Goal: Task Accomplishment & Management: Complete application form

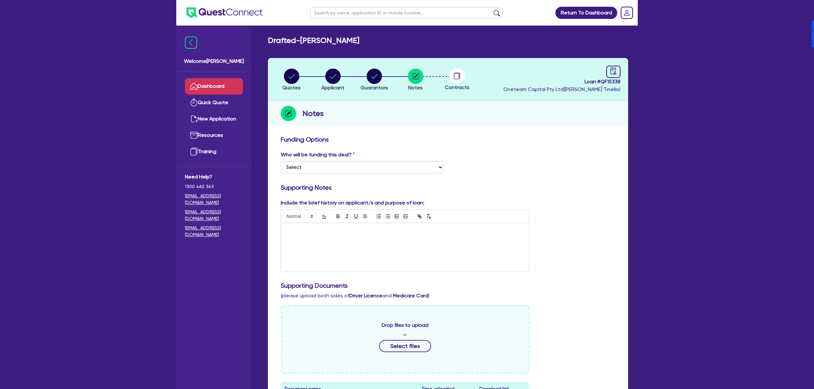
click at [213, 81] on link "Dashboard" at bounding box center [214, 86] width 58 height 16
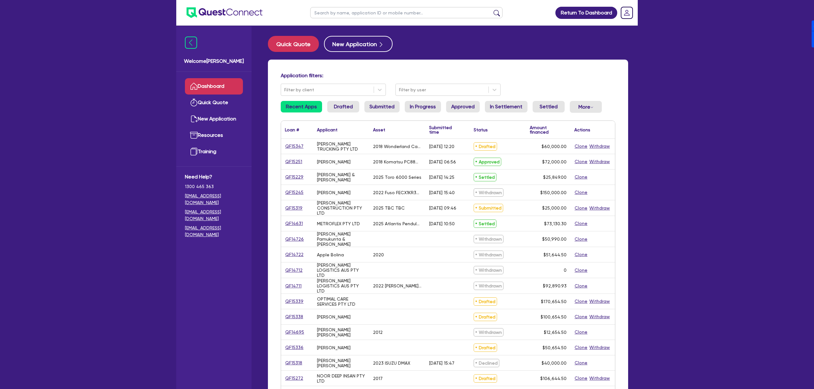
click at [354, 12] on input "text" at bounding box center [406, 12] width 192 height 11
type input "PERKY"
click at [491, 10] on button "submit" at bounding box center [496, 14] width 10 height 9
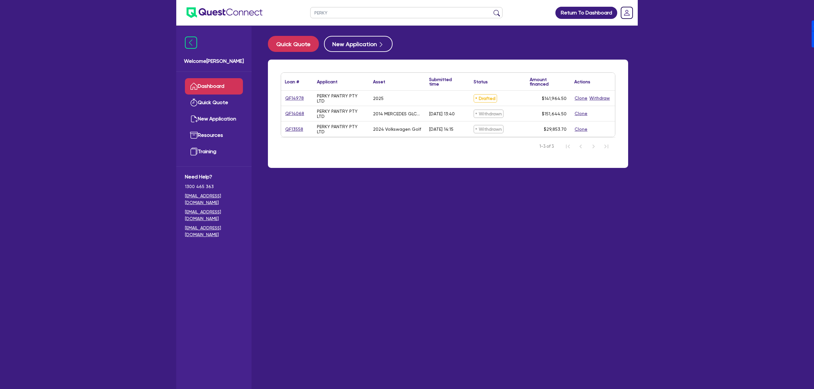
click at [303, 100] on div "QF14978" at bounding box center [297, 97] width 24 height 7
click at [299, 99] on link "QF14978" at bounding box center [294, 97] width 19 height 7
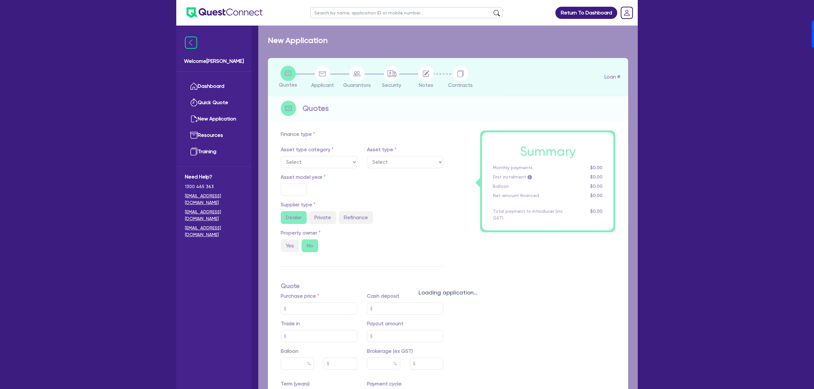
select select "CARS_AND_LIGHT_TRUCKS"
type input "2025"
radio input "true"
type input "239,990"
type input "100,000"
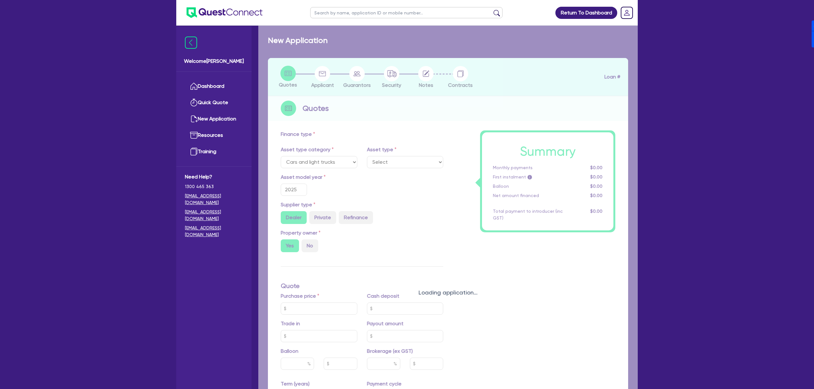
type input "40"
type input "95,996"
type input "8"
type input "11,357.16"
type input "8.49"
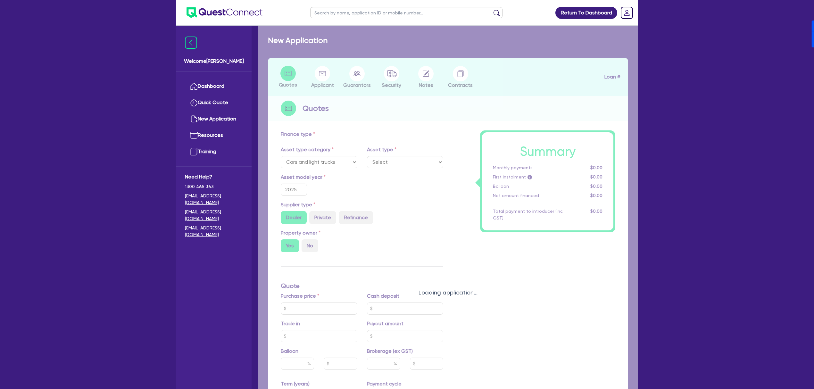
type input "1,200"
select select "PASSENGER_VEHICLES"
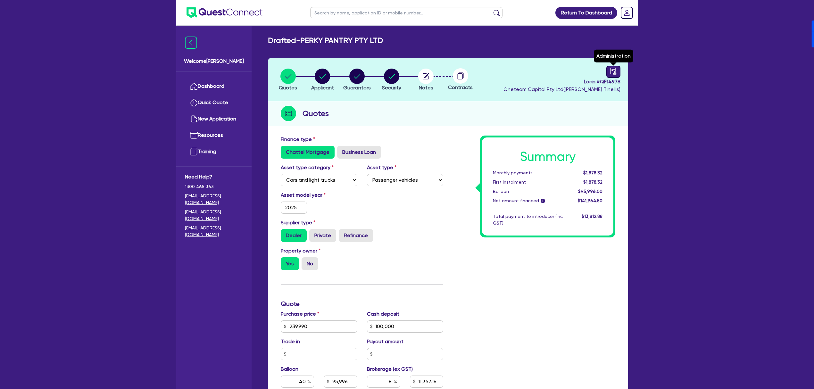
click at [612, 74] on icon "audit" at bounding box center [613, 71] width 6 height 7
select select "DRAFTED_NEW"
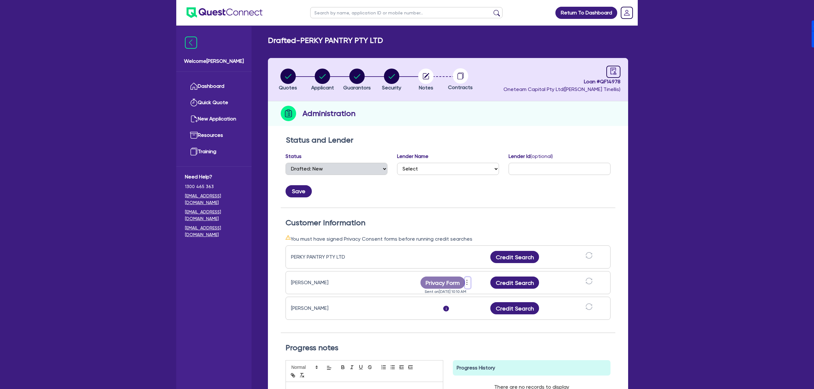
click at [468, 283] on icon "more" at bounding box center [466, 282] width 6 height 10
click at [619, 213] on div "Status and Lender Status Select Quoted Drafted: New Drafted: Amended Submitted:…" at bounding box center [448, 303] width 360 height 343
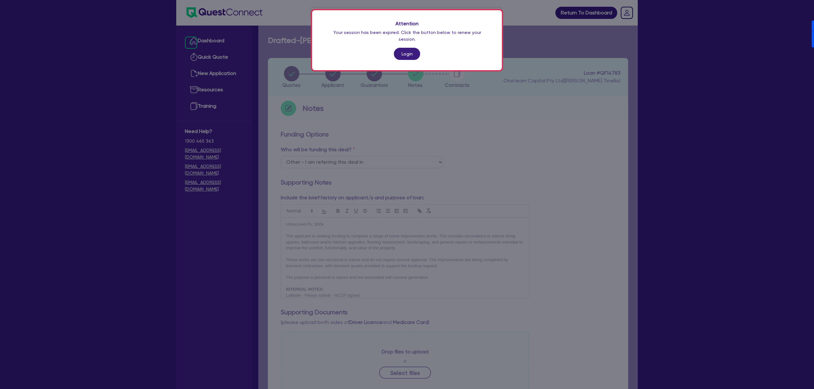
select select "Other"
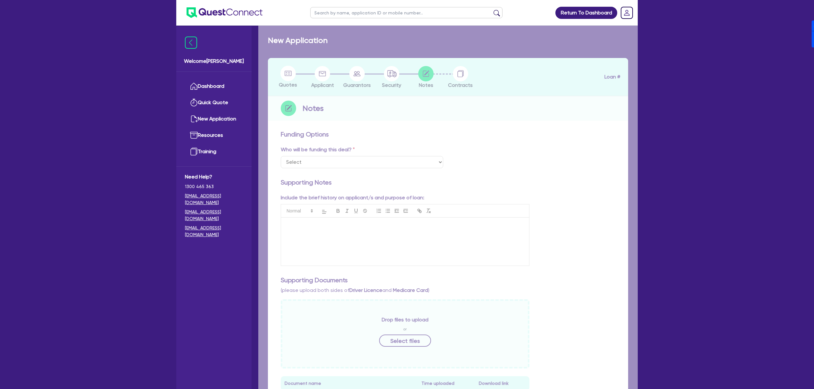
select select "Other"
checkbox input "true"
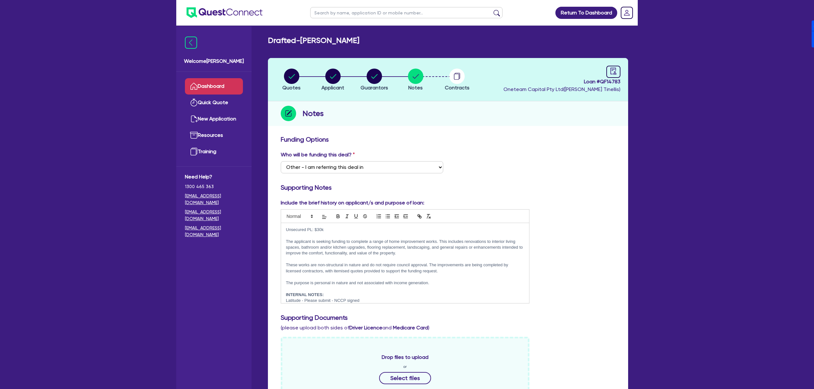
click at [205, 85] on link "Dashboard" at bounding box center [214, 86] width 58 height 16
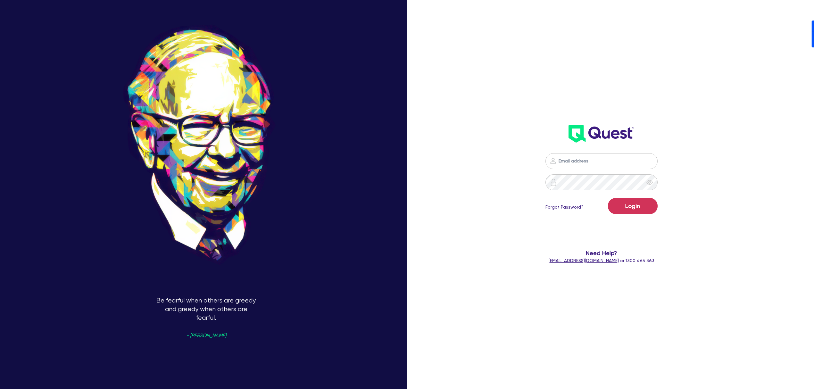
click at [655, 94] on div "Login Forgot Password? Need Help? help@quest.finance or 1300 465 363" at bounding box center [601, 127] width 238 height 285
click at [597, 160] on input "email" at bounding box center [601, 161] width 112 height 16
click at [0, 389] on nordpass-portal at bounding box center [0, 389] width 0 height 0
type input "dean.tinellis@quest.finance"
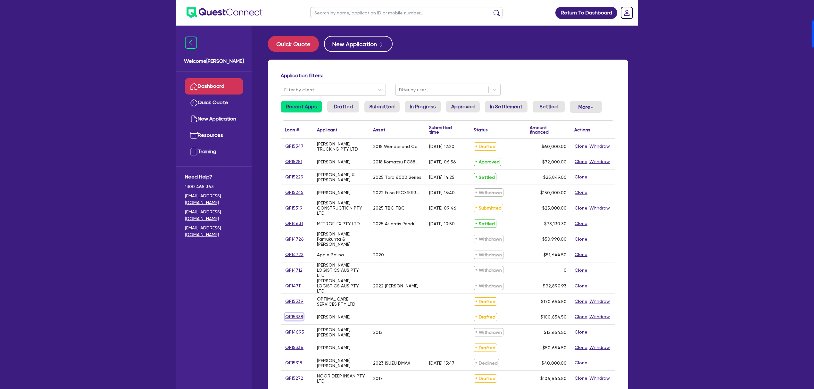
click at [294, 317] on link "QF15338" at bounding box center [294, 316] width 19 height 7
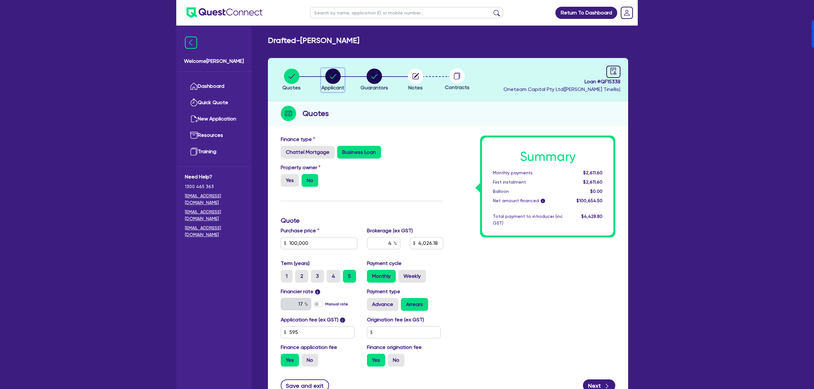
drag, startPoint x: 334, startPoint y: 71, endPoint x: 335, endPoint y: 76, distance: 5.2
click at [334, 71] on circle "button" at bounding box center [332, 76] width 15 height 15
select select "SOLE_TRADER"
select select "ACCOMODATION_FOOD"
select select "HOTELS"
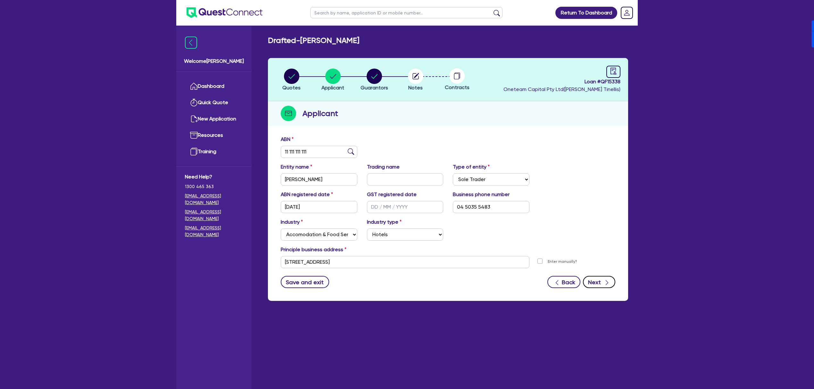
click at [601, 285] on button "Next" at bounding box center [599, 282] width 32 height 12
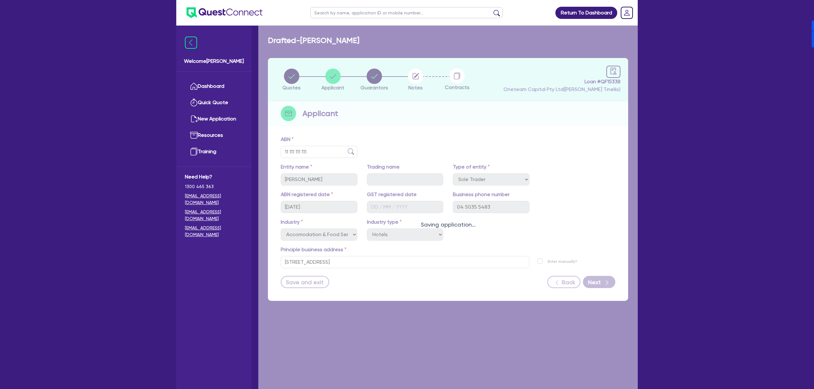
select select "MR"
select select "[GEOGRAPHIC_DATA]"
select select "SINGLE"
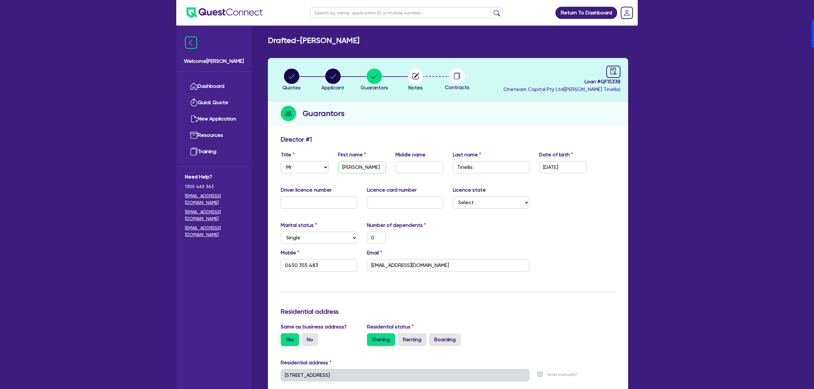
click at [359, 166] on input "[PERSON_NAME]" at bounding box center [362, 167] width 48 height 12
type input "A"
type input "0"
type input "0450 355 483"
type input "Am"
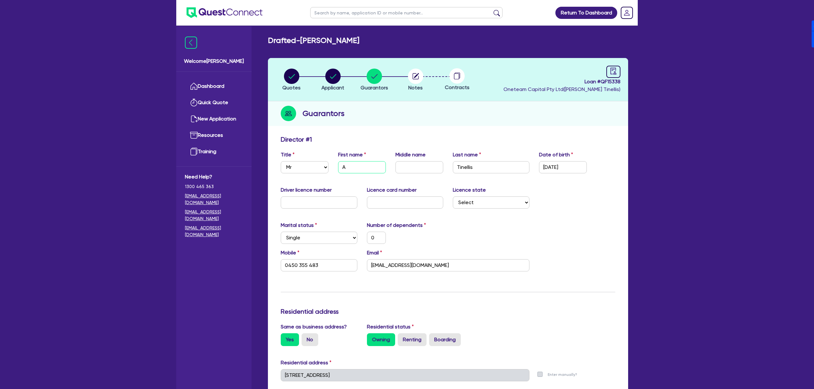
type input "0"
type input "0450 355 483"
type input "Amr"
type input "0"
type input "0450 355 483"
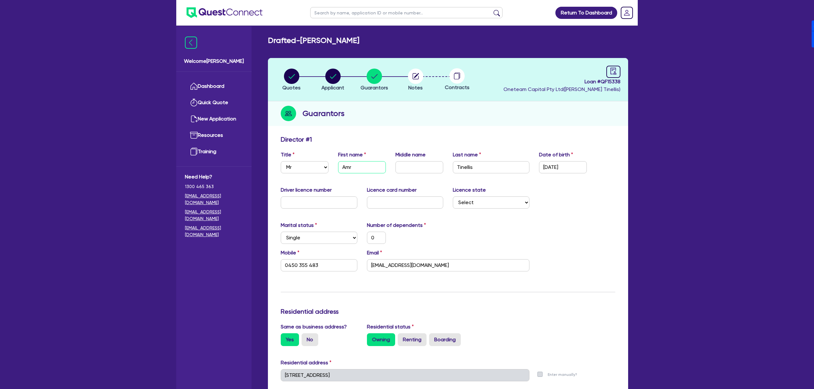
type input "Amri"
type input "0"
type input "0450 355 483"
type input "Amrin"
type input "0"
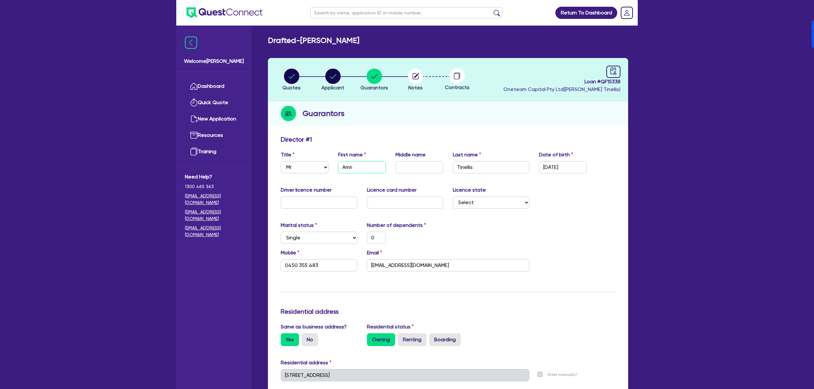
type input "0450 355 483"
type input "Amrind"
type input "0"
type input "0450 355 483"
type input "Amrinde"
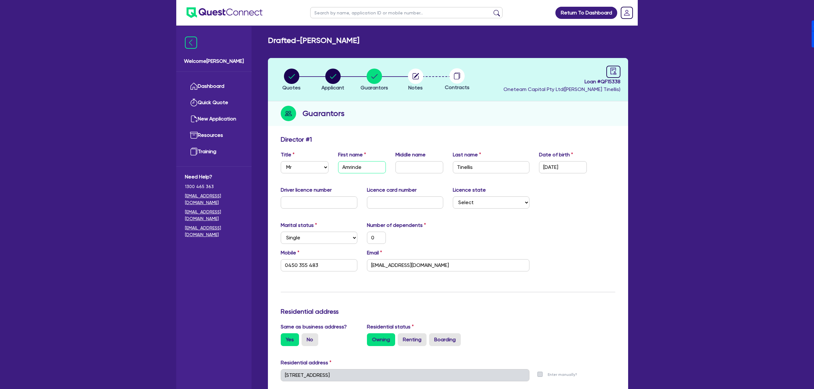
type input "0"
type input "0450 355 483"
type input "Amrinder"
type input "0"
type input "0450 355 483"
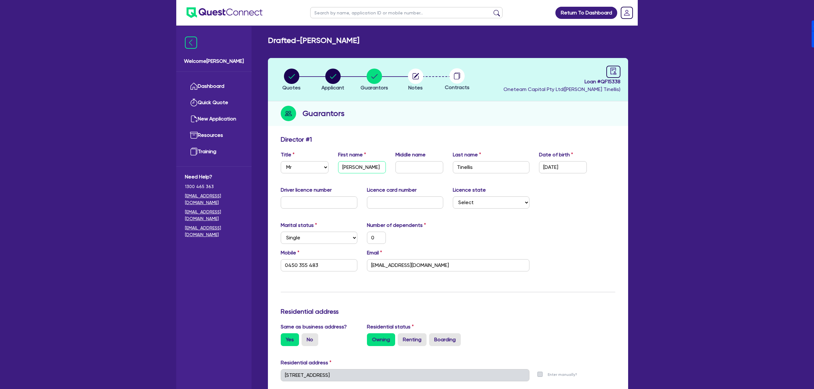
type input "Amrinder"
type input "K"
type input "0"
type input "0450 355 483"
type input "Kh"
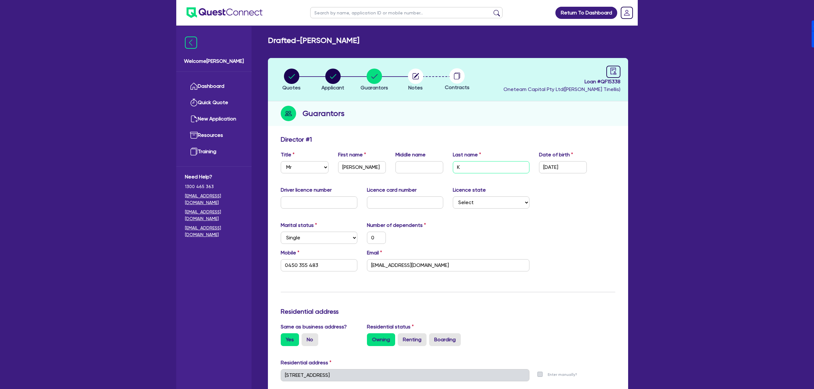
type input "0"
type input "0450 355 483"
type input "Kha"
type input "0"
type input "0450 355 483"
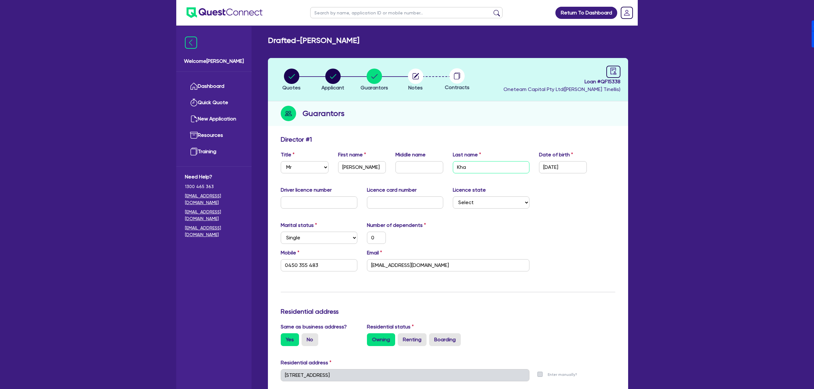
type input "Khan"
type input "0"
type input "0450 355 483"
type input "Khang"
type input "0"
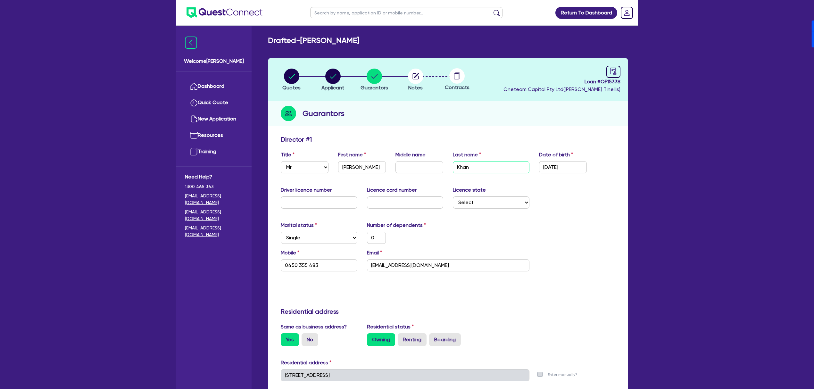
type input "0450 355 483"
type input "Khangu"
type input "0"
type input "0450 355 483"
type input "Khangur"
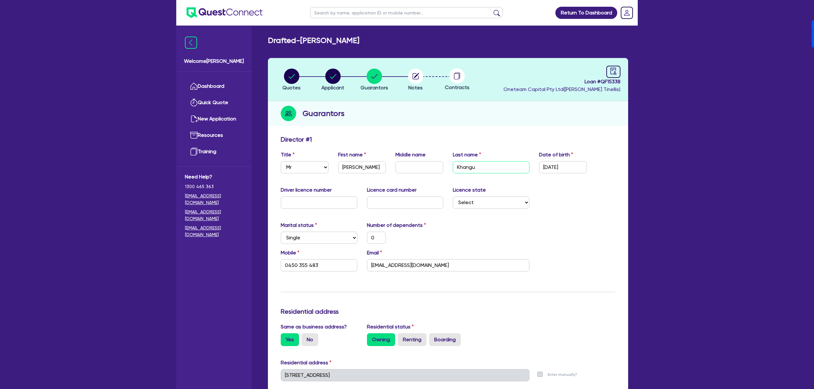
type input "0"
type input "0450 355 483"
type input "Khangura"
type input "0"
type input "0450 355 483"
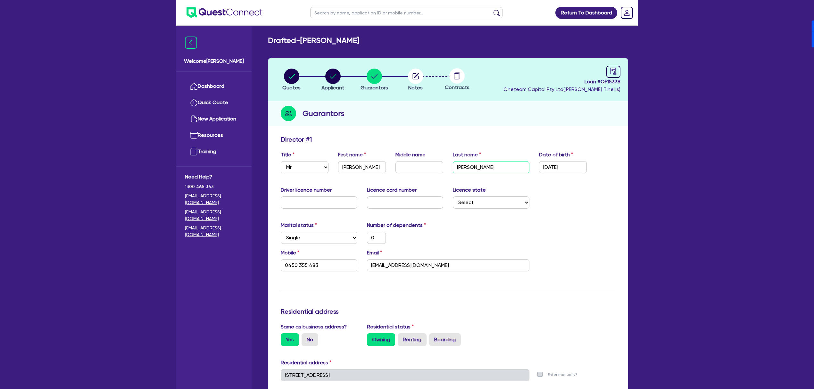
type input "Khangura"
type input "0 / /"
type input "0"
type input "0450 355 483"
type input "02/ /"
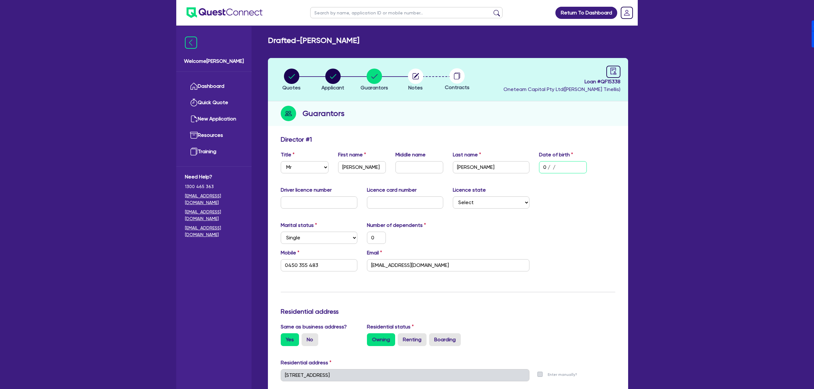
type input "0"
type input "0450 355 483"
type input "02/0 /"
type input "0"
type input "0450 355 483"
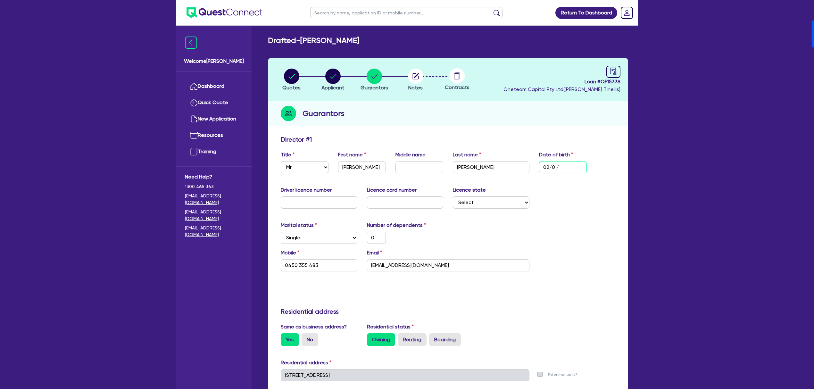
type input "02/03/"
type input "0"
type input "0450 355 483"
type input "02/03/1"
type input "0"
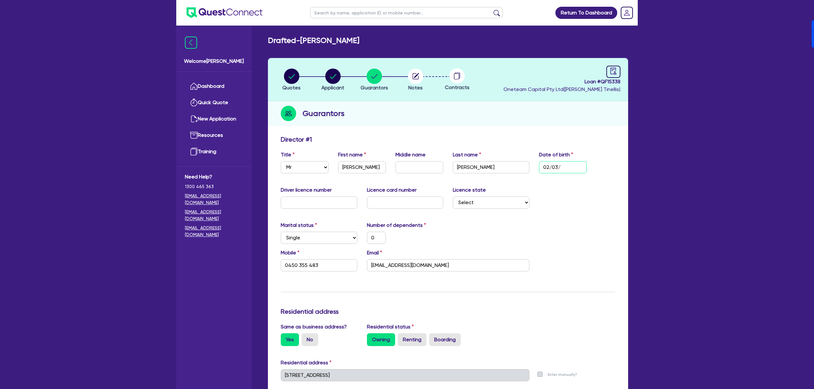
type input "0450 355 483"
type input "02/03/19"
type input "0"
type input "0450 355 483"
type input "02/03/199"
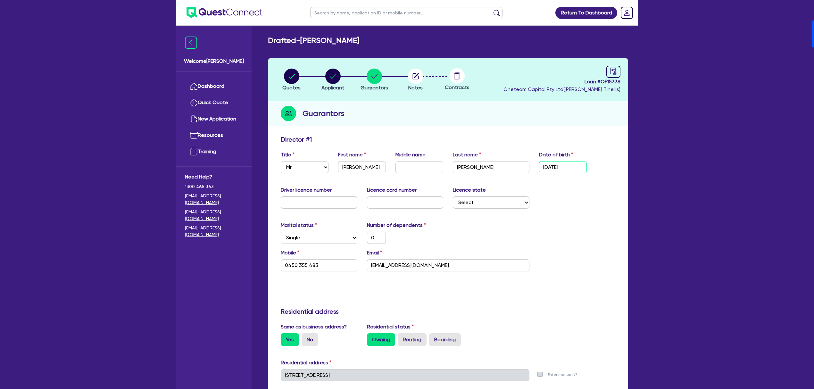
type input "0"
type input "0450 355 483"
type input "02/03/1994"
type input "0"
type input "0450 355 483"
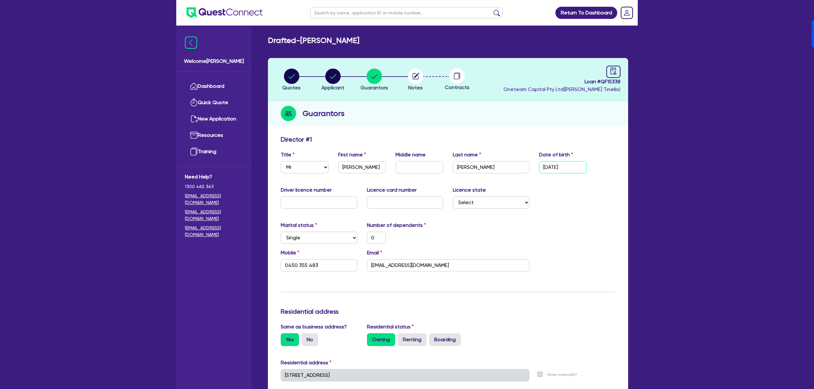
type input "02/03/1994"
type input "2"
type input "0"
type input "0450 355 483"
type input "25"
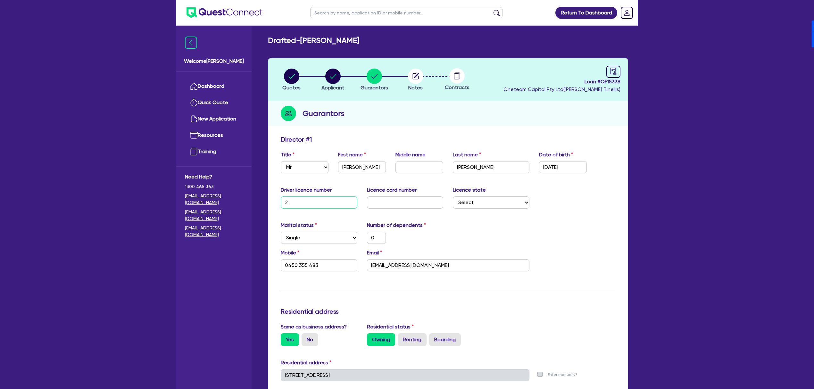
type input "0"
type input "0450 355 483"
type input "257"
type input "0"
type input "0450 355 483"
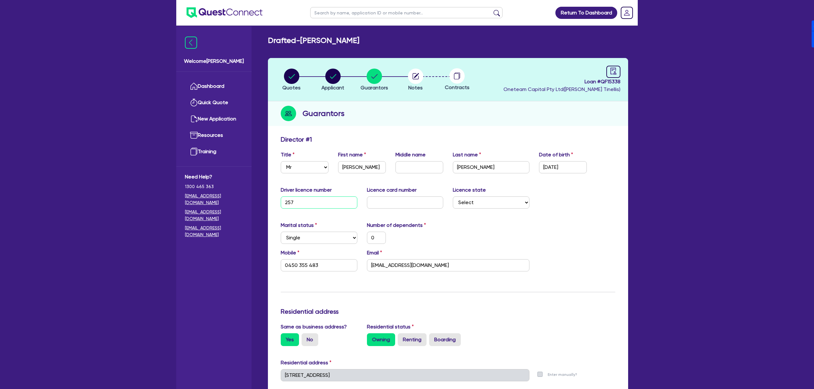
type input "2571"
type input "0"
type input "0450 355 483"
type input "25711"
type input "0"
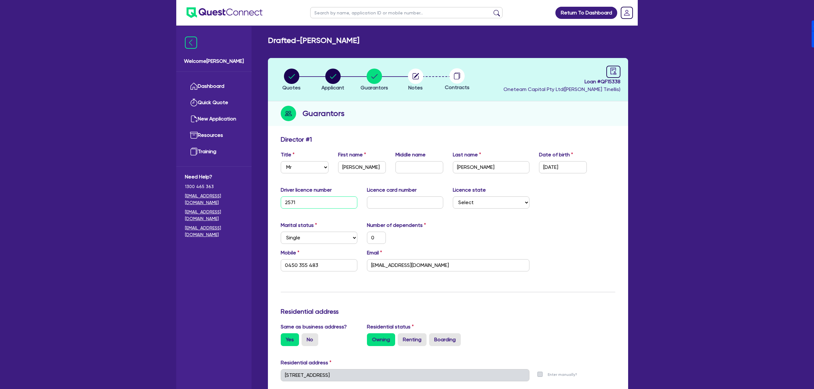
type input "0450 355 483"
type input "257116"
type input "0"
type input "0450 355 483"
type input "2571162"
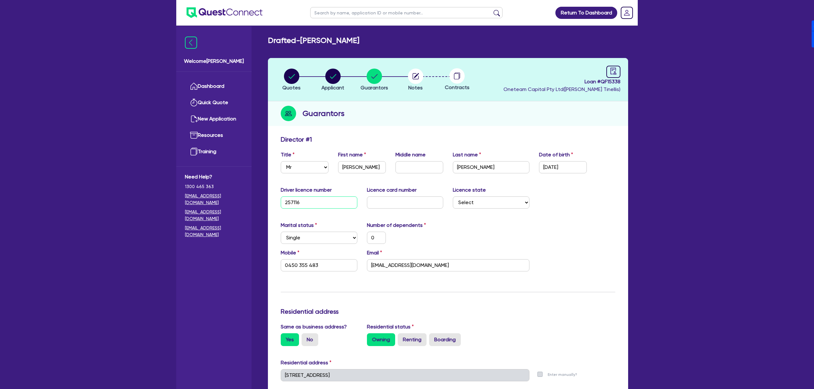
type input "0"
type input "0450 355 483"
type input "25711622"
type input "0"
type input "0450 355 483"
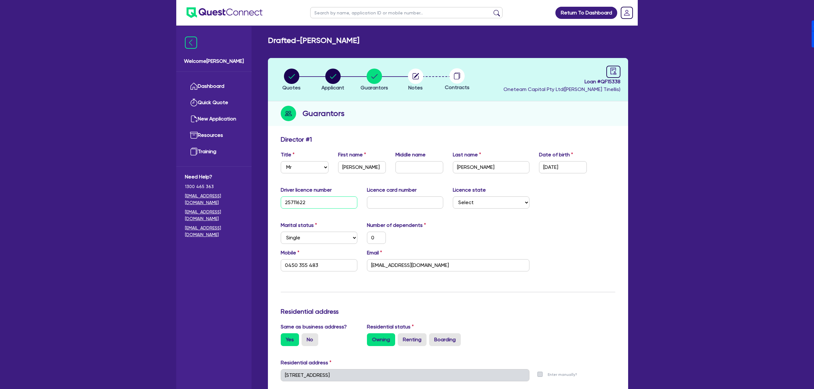
type input "25711622"
click at [320, 264] on input "0450 355 483" at bounding box center [319, 265] width 77 height 12
type input "0"
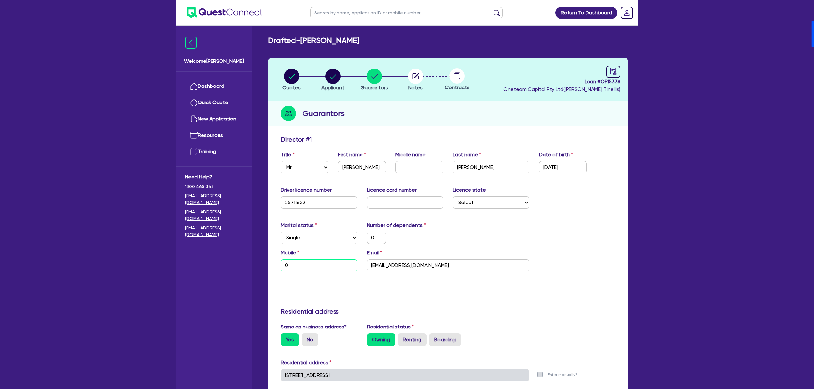
type input "04"
type input "0"
type input "043"
type input "0"
type input "0431 7"
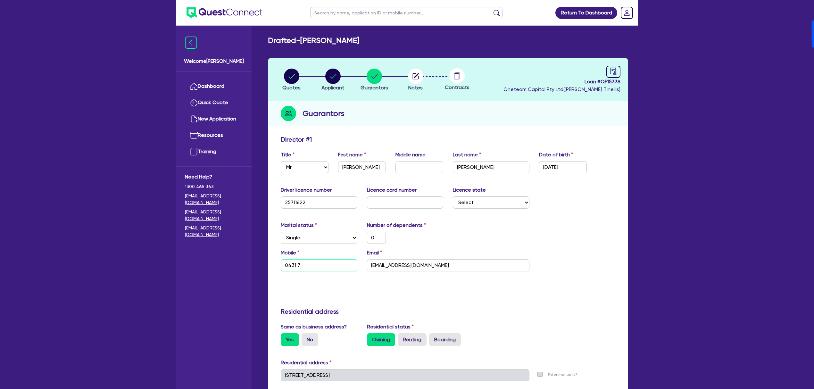
type input "0"
type input "0431 78"
type input "0"
type input "0431 7"
type input "0"
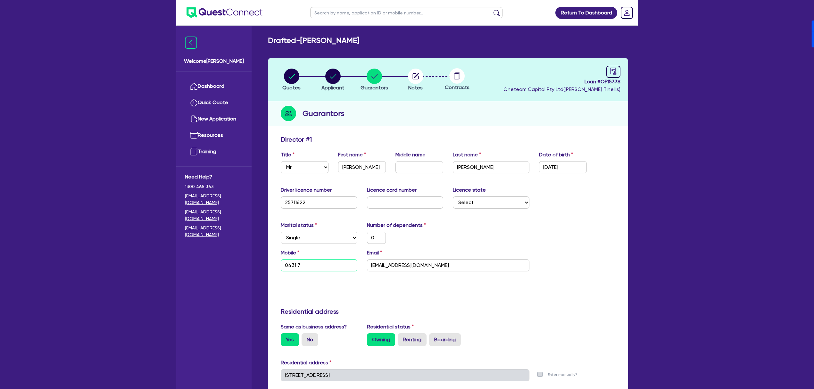
type input "0431"
type input "0"
type input "0431 7"
type input "0"
type input "0431 75"
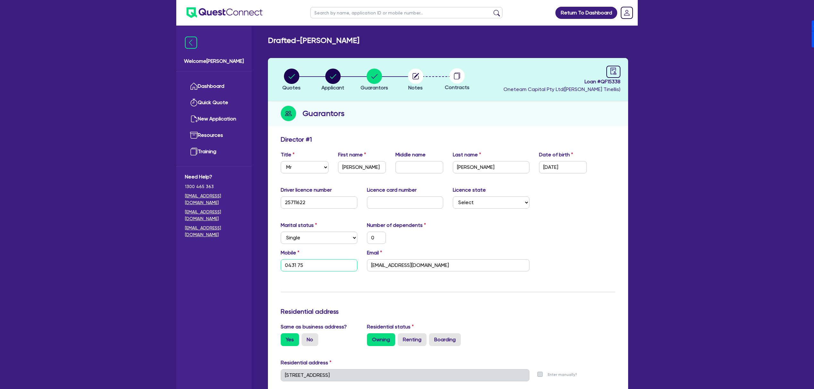
type input "0"
type input "0431 754"
type input "0"
type input "0431 754 5"
type input "0"
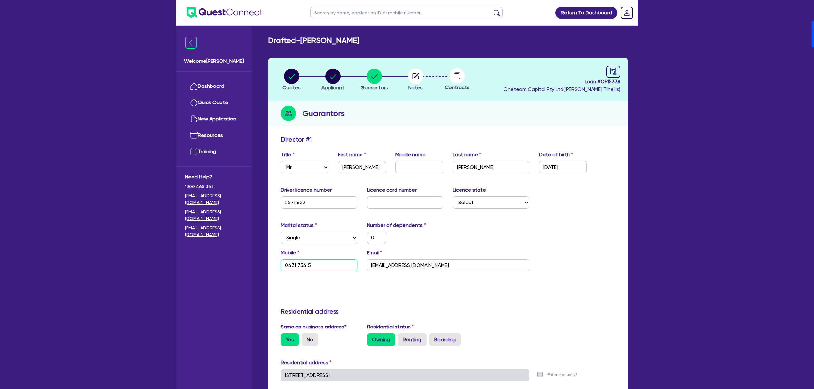
type input "0431 754 52"
type input "0"
type input "0431 754 522"
type input "0"
type input "0431 754 522"
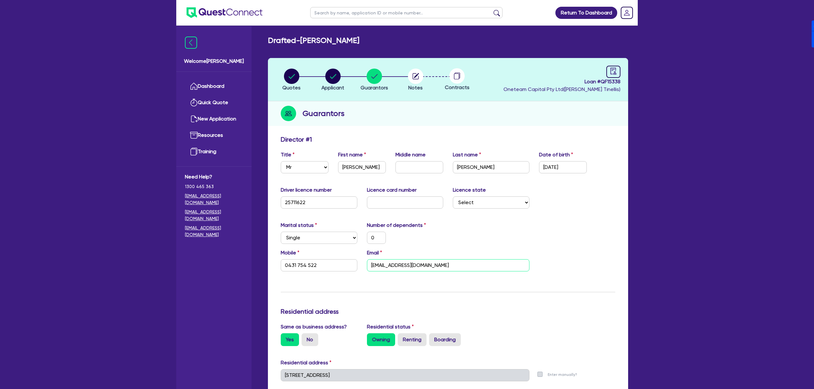
type input "a"
type input "0"
type input "0431 754 522"
type input "as"
type input "0"
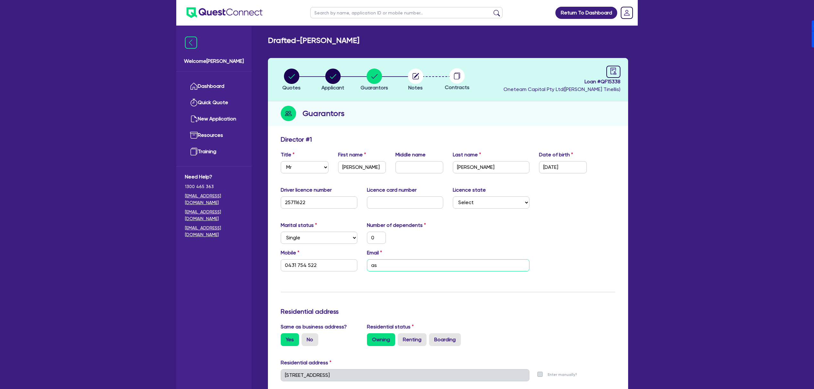
type input "0431 754 522"
type input "asi"
type input "0"
type input "0431 754 522"
type input "asin"
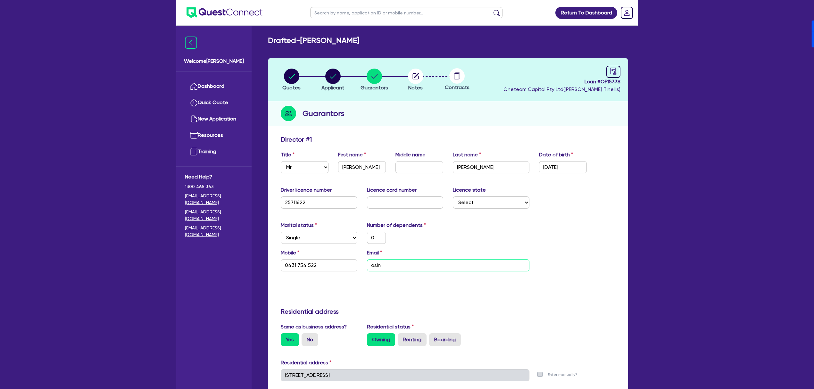
type input "0"
type input "0431 754 522"
type input "asing"
type input "0"
type input "0431 754 522"
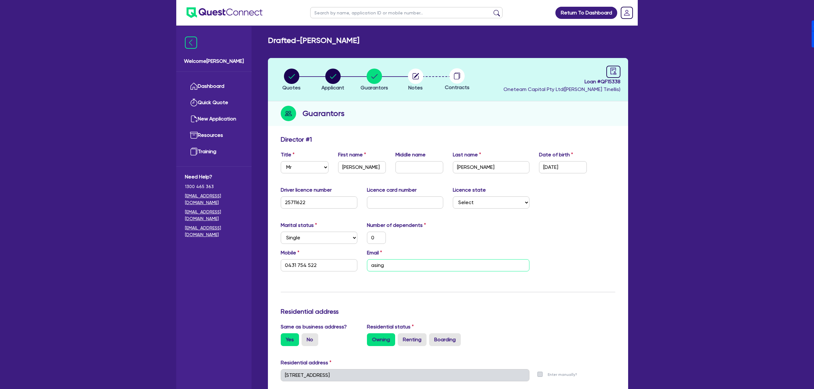
type input "asingh"
type input "0"
type input "0431 754 522"
type input "asinghk"
type input "0"
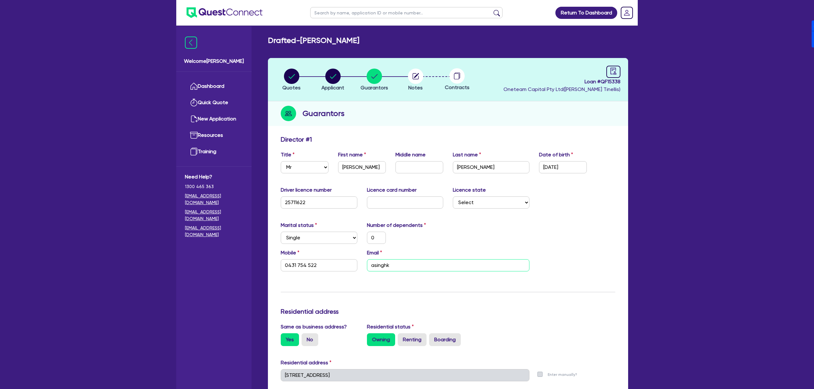
type input "0431 754 522"
type input "asinghk."
type input "0"
type input "0431 754 522"
type input "asinghk.e"
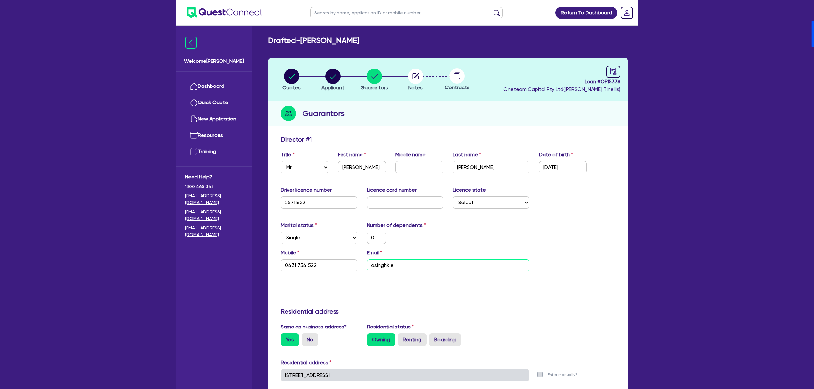
type input "0"
type input "0431 754 522"
type input "asinghk.en"
type input "0"
type input "0431 754 522"
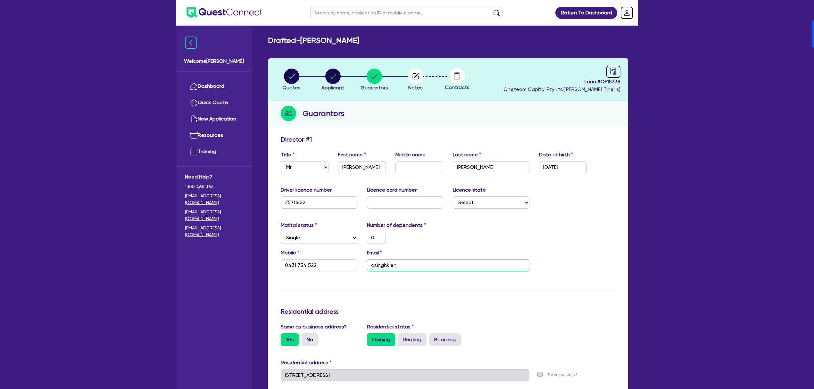
type input "asinghk.eng"
type input "0"
type input "0431 754 522"
type input "asinghk.eng@"
type input "0"
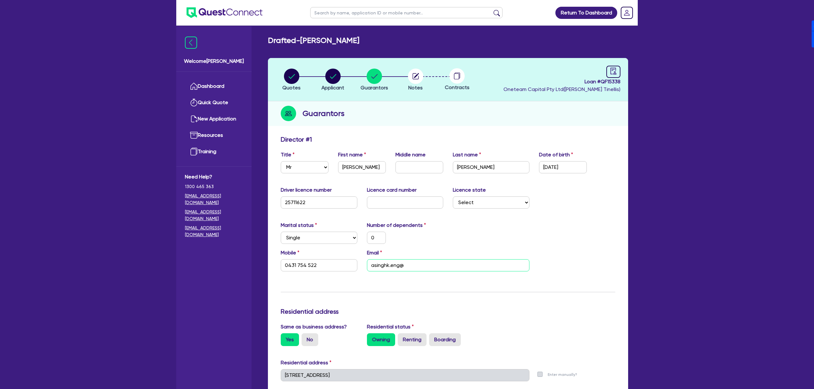
type input "0431 754 522"
type input "asinghk.eng@g"
type input "0"
type input "0431 754 522"
type input "asinghk.eng@gm"
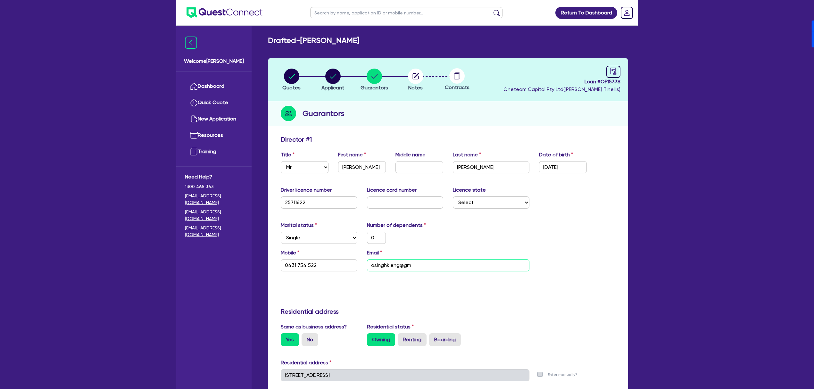
type input "0"
type input "0431 754 522"
type input "asinghk.eng@gma"
type input "0"
type input "0431 754 522"
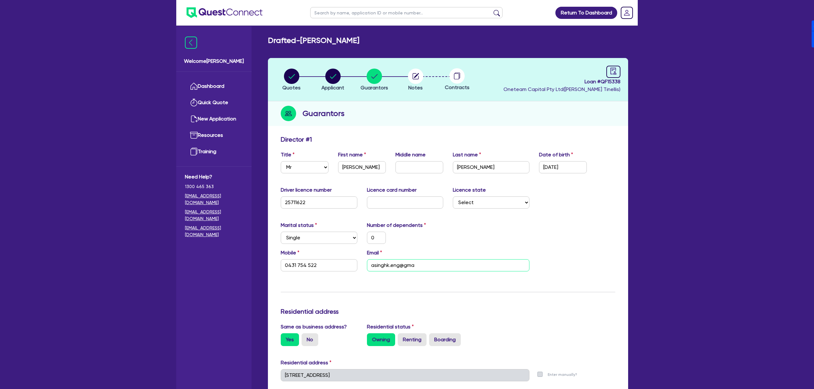
type input "asinghk.eng@gmai"
type input "0"
type input "0431 754 522"
type input "asinghk.eng@gmail"
type input "0"
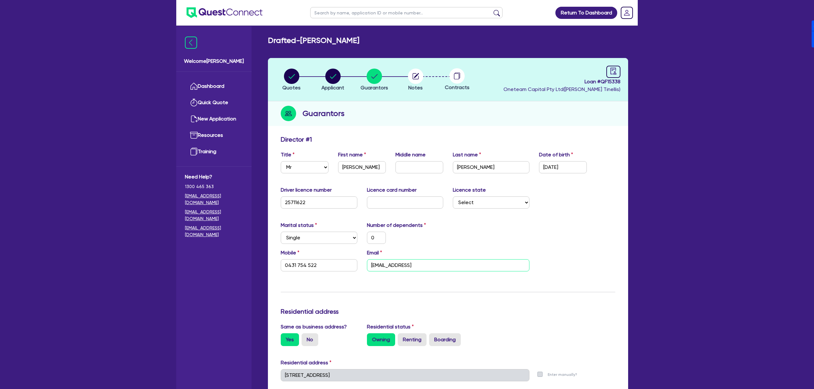
type input "0431 754 522"
type input "asinghk.eng@gmail."
type input "0"
type input "0431 754 522"
type input "asinghk.eng@gmail.c"
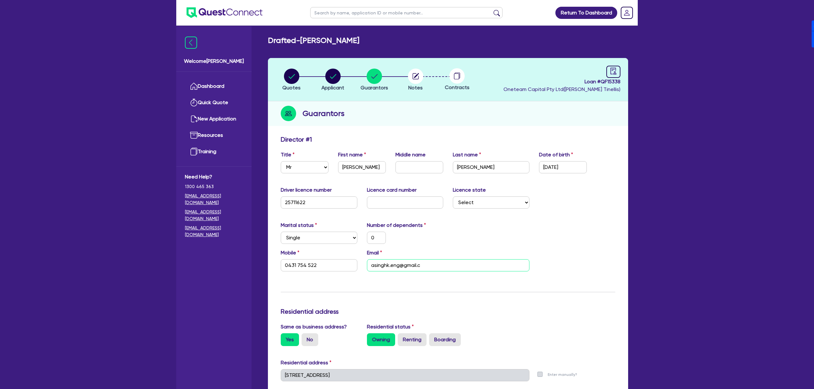
type input "0"
type input "0431 754 522"
type input "asinghk.eng@gmail.co"
type input "0"
type input "0431 754 522"
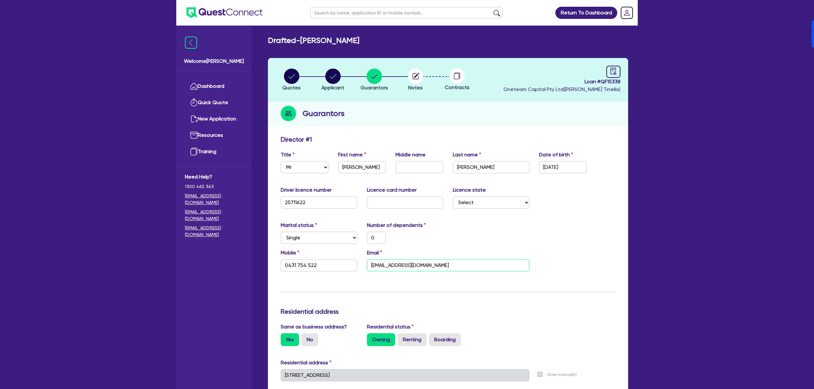
type input "asinghk.eng@gmail.com"
click at [450, 231] on div "Marital status Select Single Married De Facto / Partner Number of dependents 0" at bounding box center [448, 235] width 344 height 28
click at [334, 77] on circle "button" at bounding box center [332, 76] width 15 height 15
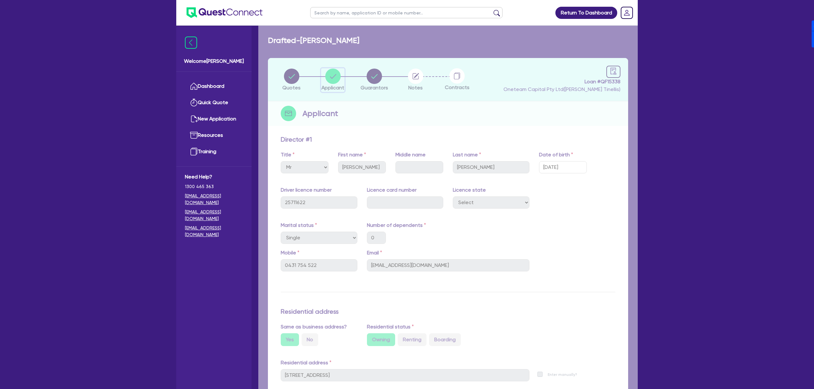
select select "SOLE_TRADER"
select select "ACCOMODATION_FOOD"
select select "HOTELS"
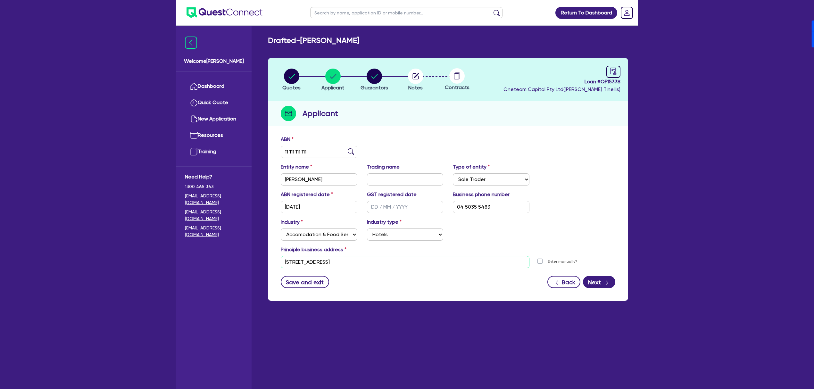
click at [393, 262] on input "100 Barangaroo Ave Sydney NSW 2000" at bounding box center [405, 262] width 249 height 12
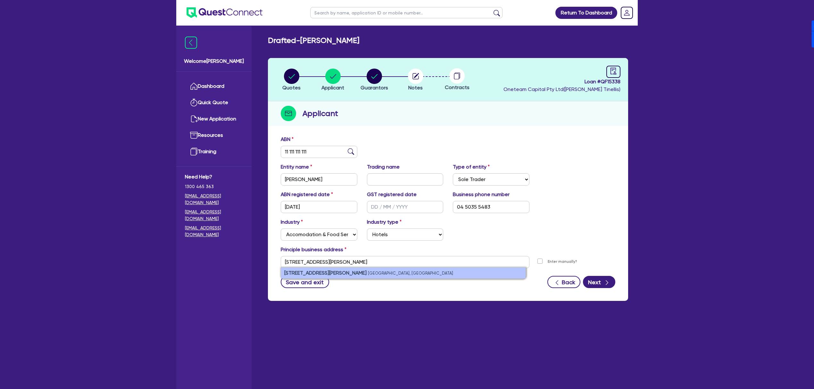
click at [368, 273] on small "Marsden Park NSW, Australia" at bounding box center [410, 273] width 85 height 5
type input "12 Donnelly St Marsden Park NSW 2765"
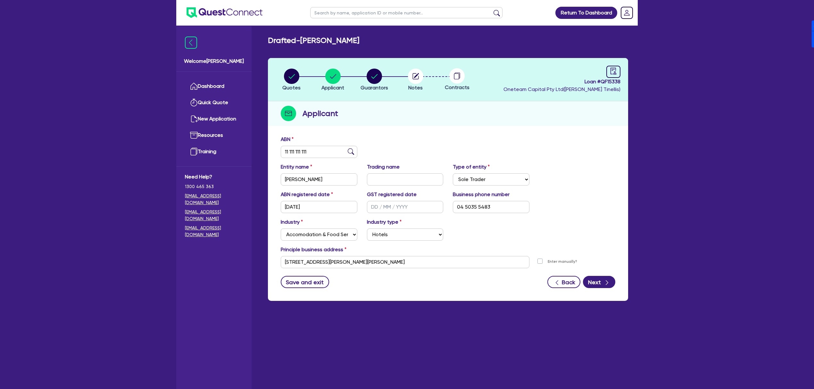
click at [593, 237] on div "Industry Select Accomodation & Food Services Administrative & Support Services …" at bounding box center [448, 232] width 344 height 28
click at [603, 281] on icon "button" at bounding box center [606, 282] width 6 height 6
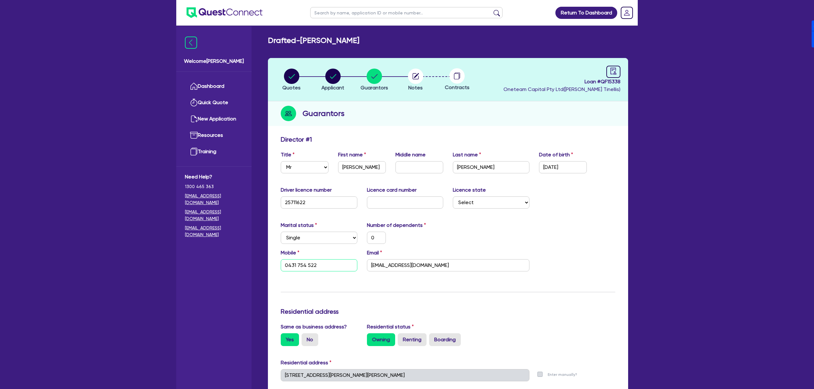
click at [331, 265] on input "0431 754 522" at bounding box center [319, 265] width 77 height 12
click at [332, 77] on icon "button" at bounding box center [333, 76] width 6 height 4
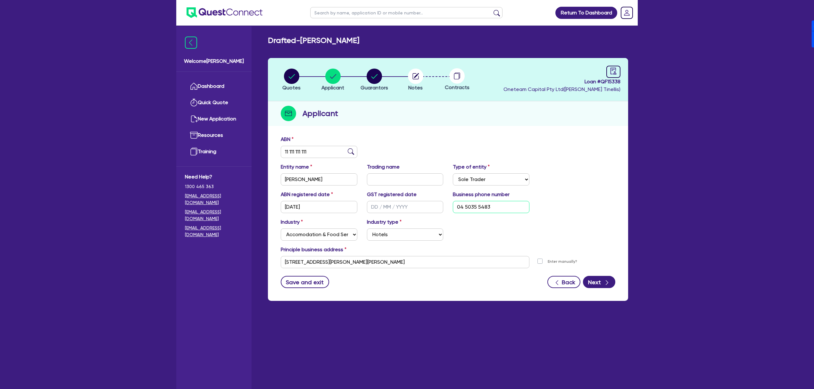
click at [498, 208] on input "04 5035 5483" at bounding box center [491, 207] width 77 height 12
paste input "3175 4522"
click at [558, 218] on div "Industry Select Accomodation & Food Services Administrative & Support Services …" at bounding box center [448, 232] width 344 height 28
click at [601, 287] on button "Next" at bounding box center [599, 282] width 32 height 12
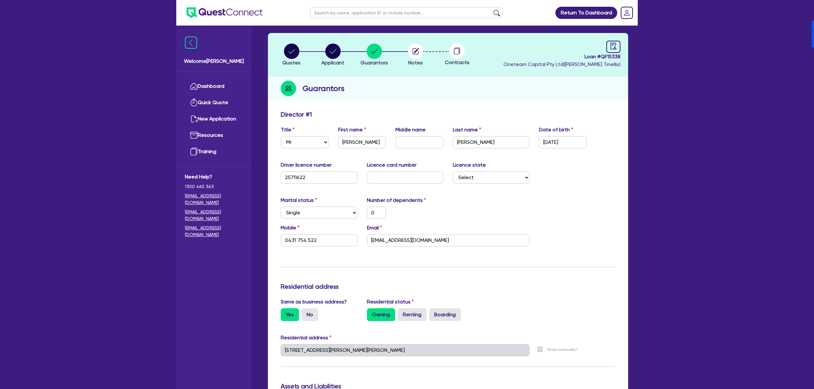
scroll to position [213, 0]
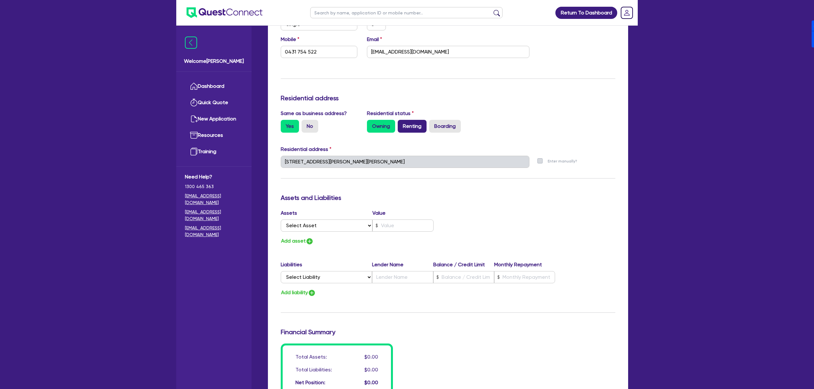
click at [409, 122] on label "Renting" at bounding box center [411, 126] width 29 height 13
click at [402, 122] on input "Renting" at bounding box center [399, 122] width 4 height 4
click at [358, 225] on select "Select Asset Cash Property Investment property Vehicle Truck Trailer Equipment …" at bounding box center [327, 225] width 92 height 12
click at [281, 219] on select "Select Asset Cash Property Investment property Vehicle Truck Trailer Equipment …" at bounding box center [327, 225] width 92 height 12
click at [417, 227] on input "text" at bounding box center [402, 225] width 61 height 12
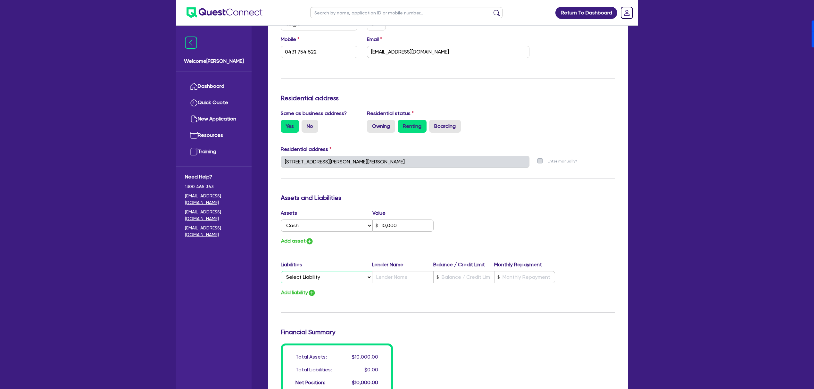
click at [340, 278] on select "Select Liability Credit card Mortgage Investment property loan Vehicle loan Tru…" at bounding box center [326, 277] width 91 height 12
click at [281, 271] on select "Select Liability Credit card Mortgage Investment property loan Vehicle loan Tru…" at bounding box center [326, 277] width 91 height 12
click at [390, 268] on div "Liabilities Lender Name Balance / Credit Limit Monthly Repayment" at bounding box center [418, 266] width 274 height 10
click at [386, 277] on input "text" at bounding box center [402, 277] width 61 height 12
click at [514, 215] on div "Assets Value Select Asset Cash Property Investment property Vehicle Truck Trail…" at bounding box center [448, 227] width 344 height 36
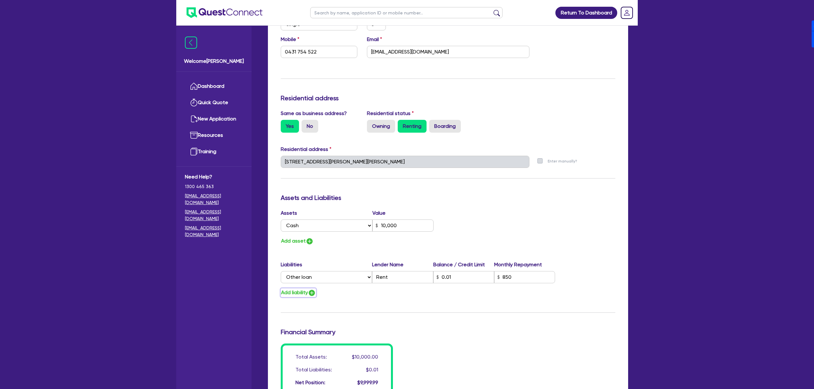
click at [301, 290] on button "Add liability" at bounding box center [298, 292] width 35 height 9
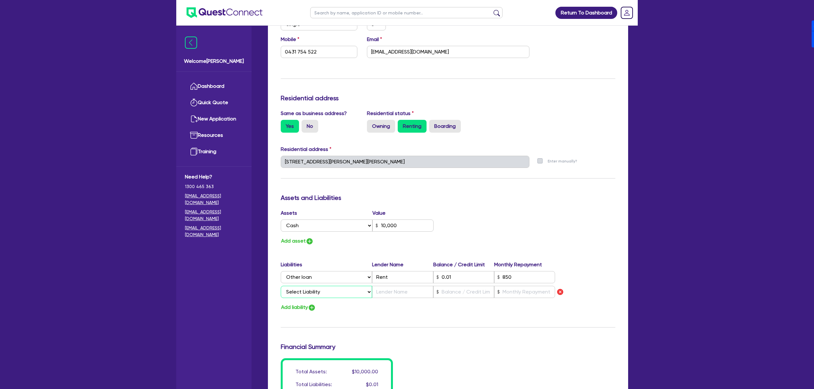
click at [304, 296] on select "Select Liability Credit card Mortgage Investment property loan Vehicle loan Tru…" at bounding box center [326, 292] width 91 height 12
click at [281, 286] on select "Select Liability Credit card Mortgage Investment property loan Vehicle loan Tru…" at bounding box center [326, 292] width 91 height 12
click at [398, 293] on input "text" at bounding box center [402, 292] width 61 height 12
click at [523, 296] on input "text" at bounding box center [524, 292] width 61 height 12
click at [523, 351] on div "Update residential status for Director #1 Boarding is only acceptable when the …" at bounding box center [448, 166] width 334 height 488
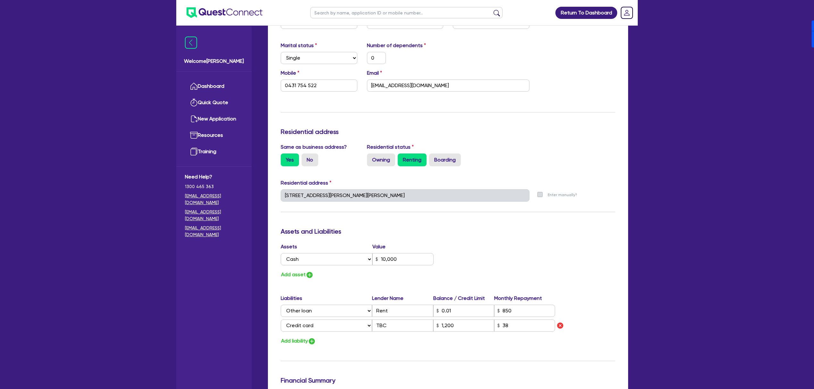
scroll to position [341, 0]
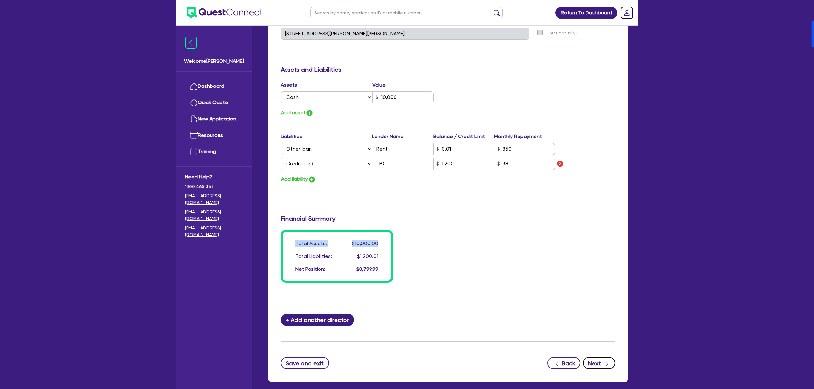
click at [601, 364] on button "Next" at bounding box center [599, 363] width 32 height 12
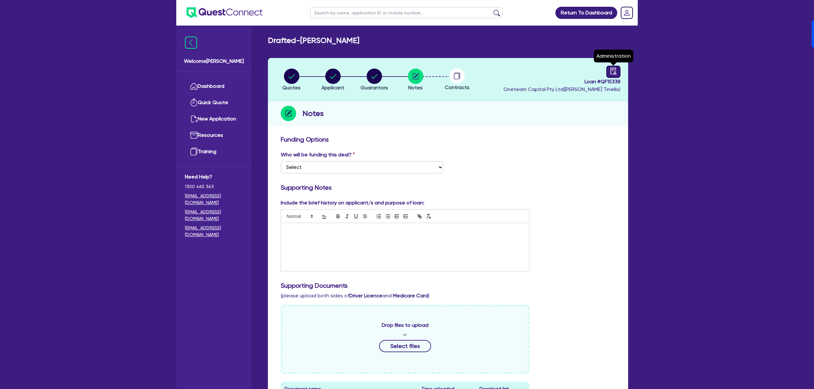
click at [610, 72] on icon "audit" at bounding box center [613, 71] width 7 height 7
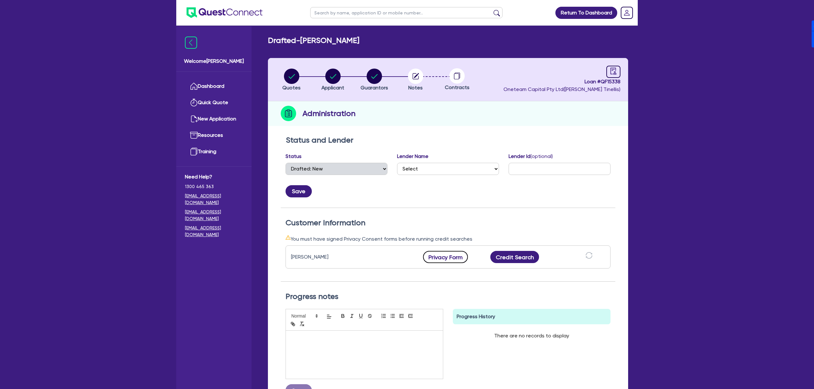
click at [445, 254] on button "Privacy Form" at bounding box center [445, 257] width 45 height 12
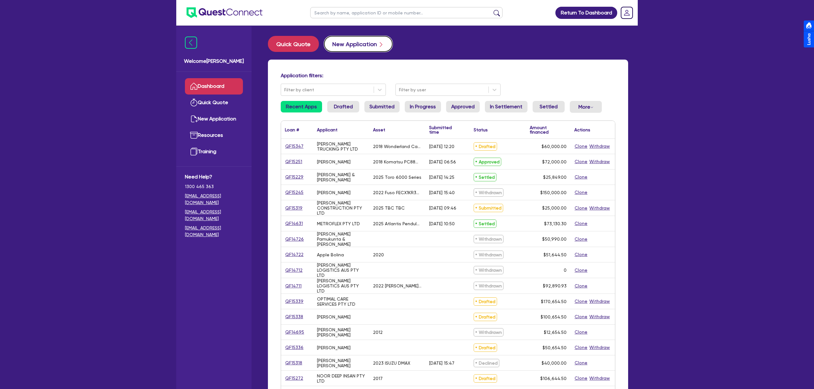
click at [368, 42] on button "New Application" at bounding box center [358, 44] width 69 height 16
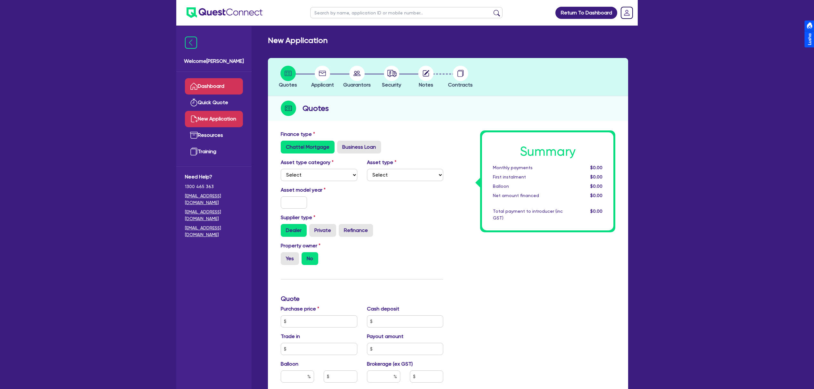
click at [214, 87] on link "Dashboard" at bounding box center [214, 86] width 58 height 16
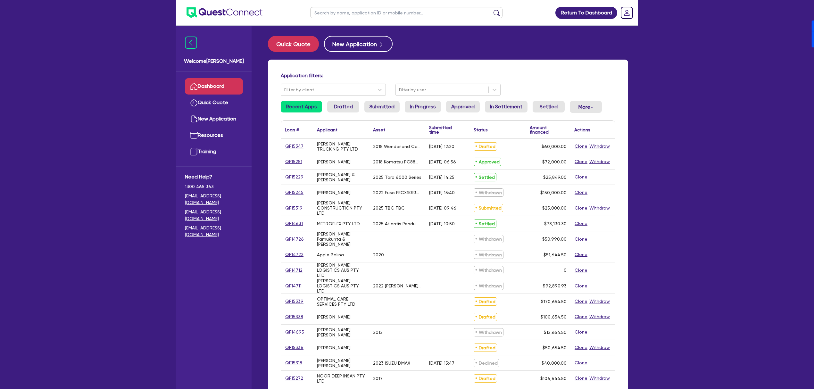
click at [383, 12] on input "text" at bounding box center [406, 12] width 192 height 11
click at [491, 10] on button "submit" at bounding box center [496, 14] width 10 height 9
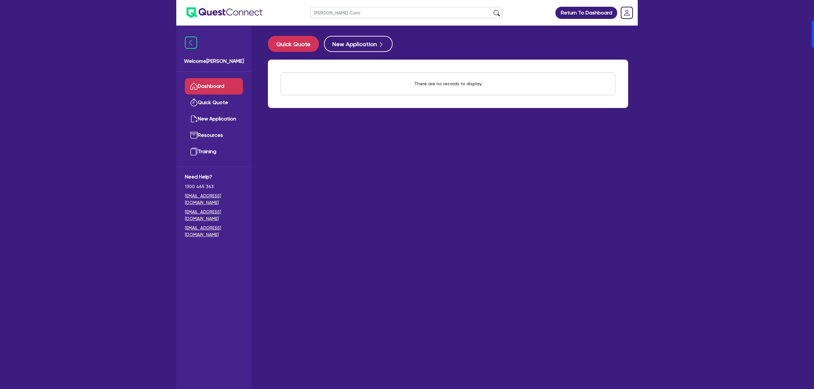
drag, startPoint x: 388, startPoint y: 14, endPoint x: 341, endPoint y: 10, distance: 47.2
click at [341, 10] on input "[PERSON_NAME] Curni" at bounding box center [406, 12] width 192 height 11
click at [491, 10] on button "submit" at bounding box center [496, 14] width 10 height 9
type input "[PERSON_NAME] Cur"
click at [491, 10] on button "submit" at bounding box center [496, 14] width 10 height 9
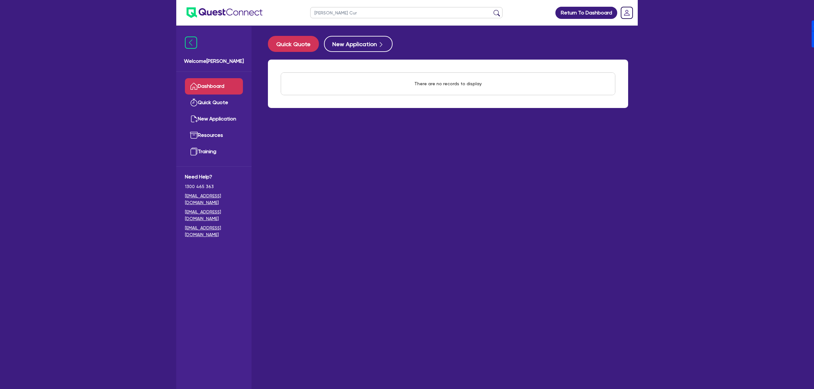
click at [372, 20] on ul "[PERSON_NAME] Cur" at bounding box center [406, 12] width 205 height 25
click at [375, 13] on input "[PERSON_NAME] Cur" at bounding box center [406, 12] width 192 height 11
click at [359, 36] on button "New Application" at bounding box center [358, 44] width 69 height 16
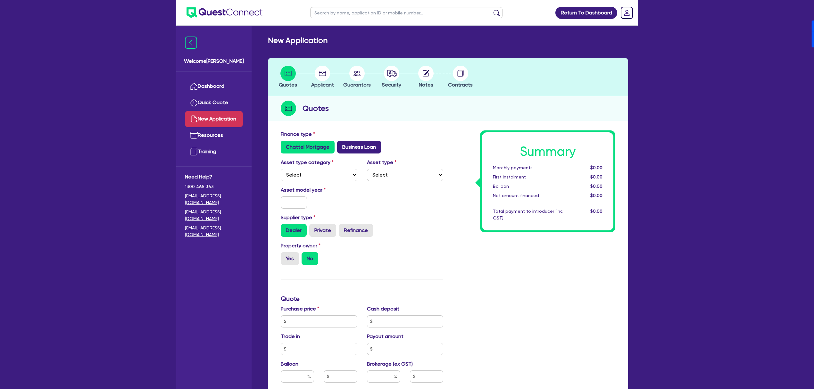
click at [360, 147] on label "Business Loan" at bounding box center [359, 147] width 44 height 13
click at [341, 145] on input "Business Loan" at bounding box center [339, 143] width 4 height 4
radio input "true"
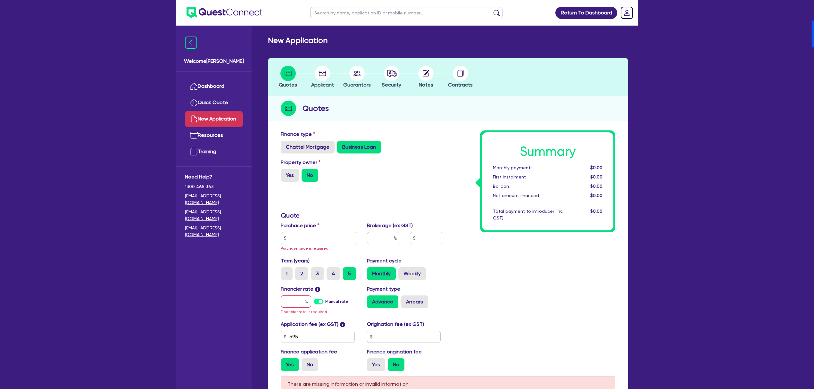
click at [307, 234] on input "text" at bounding box center [319, 238] width 77 height 12
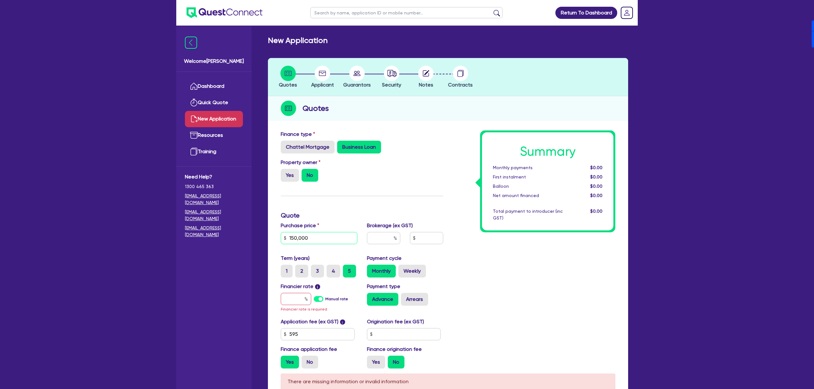
type input "150,000"
click at [325, 298] on label "Manual rate" at bounding box center [336, 299] width 23 height 6
click at [0, 0] on input "Manual rate" at bounding box center [0, 0] width 0 height 0
type input "17"
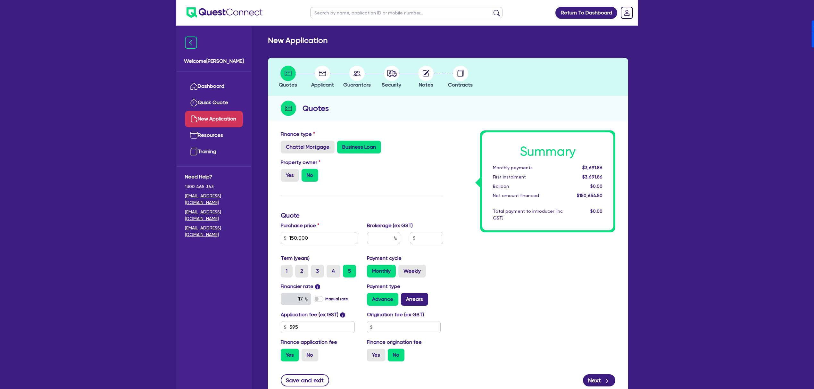
click at [410, 296] on label "Arrears" at bounding box center [414, 299] width 27 height 13
click at [418, 295] on label "Arrears" at bounding box center [414, 299] width 27 height 13
click at [405, 295] on input "Arrears" at bounding box center [403, 295] width 4 height 4
radio input "true"
click at [377, 354] on label "Yes" at bounding box center [376, 354] width 18 height 13
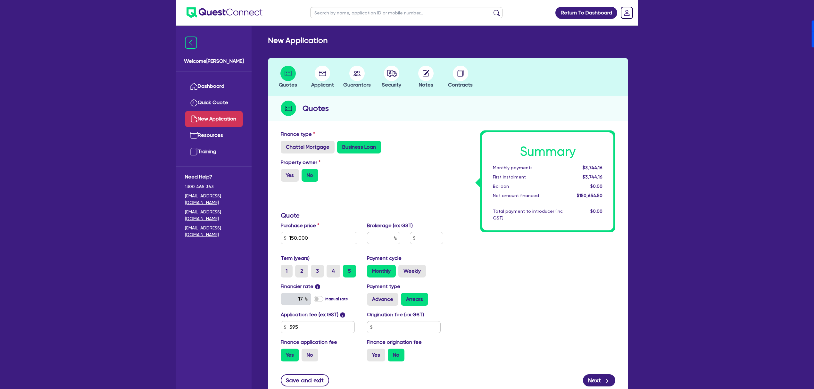
click at [575, 363] on div "Summary Monthly payments $3,744.16 First instalment $3,744.16 Balloon $0.00 Net…" at bounding box center [534, 248] width 172 height 236
click at [379, 350] on label "Yes" at bounding box center [376, 354] width 18 height 13
click at [371, 350] on input "Yes" at bounding box center [369, 350] width 4 height 4
radio input "true"
click at [603, 381] on icon "button" at bounding box center [606, 381] width 6 height 6
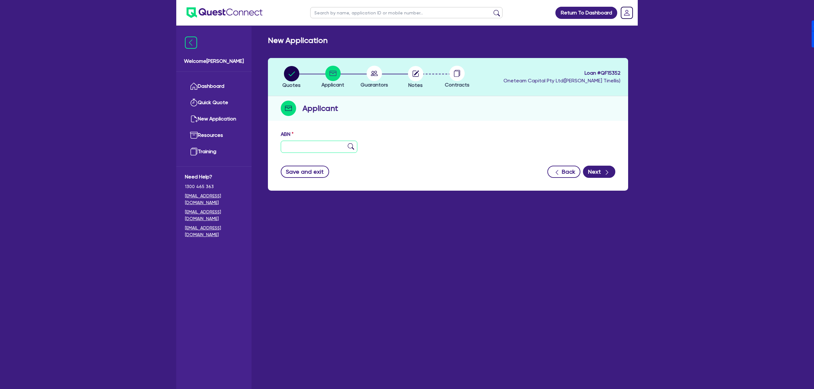
click at [302, 146] on input "text" at bounding box center [319, 147] width 77 height 12
type input "11 111 111 111"
click at [600, 167] on button "Next" at bounding box center [599, 172] width 32 height 12
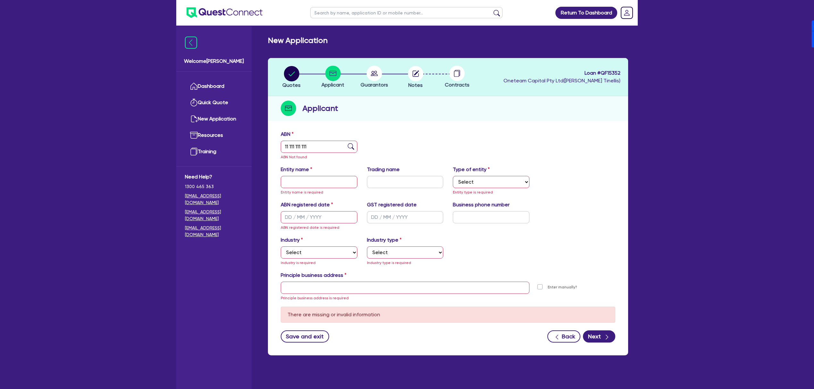
click at [304, 176] on div "Entity name Entity name is required" at bounding box center [319, 181] width 86 height 30
click at [306, 177] on input "text" at bounding box center [319, 182] width 77 height 12
type input "Matthew Curmi"
select select "SOLE_TRADER"
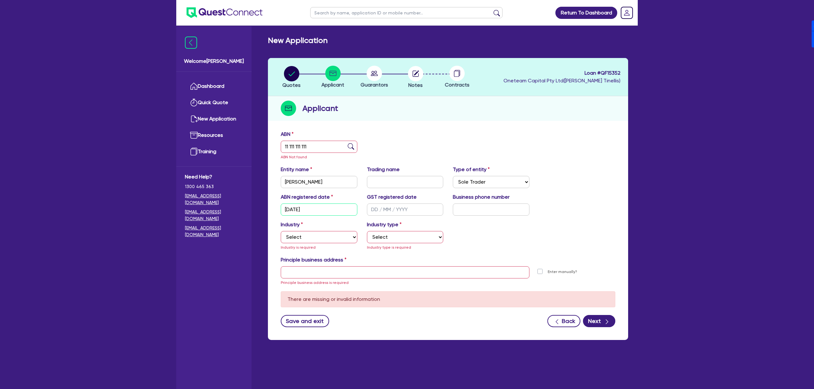
type input "14/04/1998"
select select "ACCOMODATION_FOOD"
select select "HOTELS"
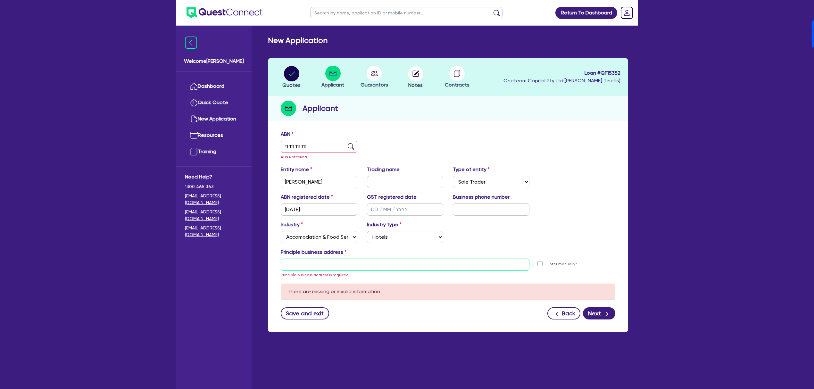
click at [350, 260] on input "text" at bounding box center [405, 264] width 249 height 12
type input "Level 27, Tower One, 100 Barangaroo Ave Barangaroo NSW 2000"
type input "04 5035 5483"
click at [515, 236] on div "Industry Select Accomodation & Food Services Administrative & Support Services …" at bounding box center [448, 235] width 344 height 28
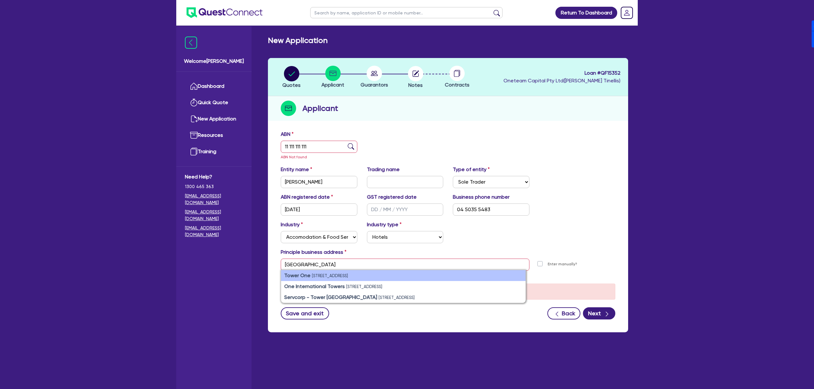
click at [348, 274] on small "100 Barangaroo Ave, Barangaroo NSW 2000, Australia" at bounding box center [330, 275] width 36 height 5
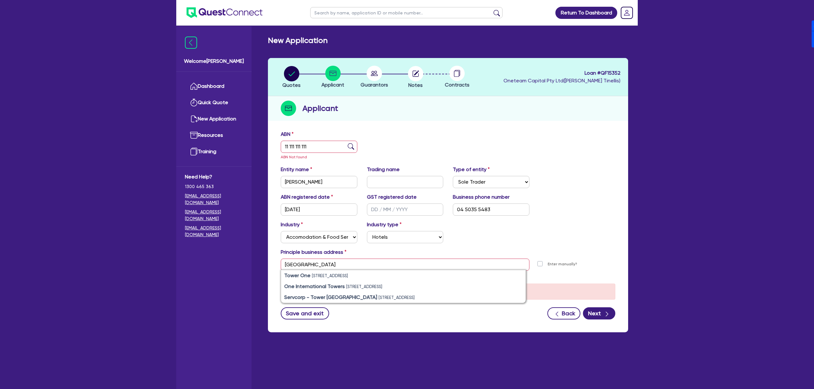
type input "100 Barangaroo Ave Sydney NSW 2000"
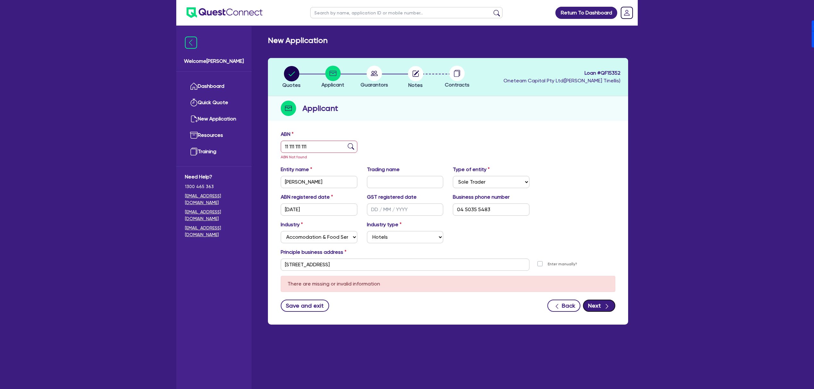
drag, startPoint x: 614, startPoint y: 309, endPoint x: 612, endPoint y: 312, distance: 3.7
click at [612, 311] on div "Back Next" at bounding box center [581, 305] width 68 height 12
click at [593, 308] on button "Next" at bounding box center [599, 305] width 32 height 12
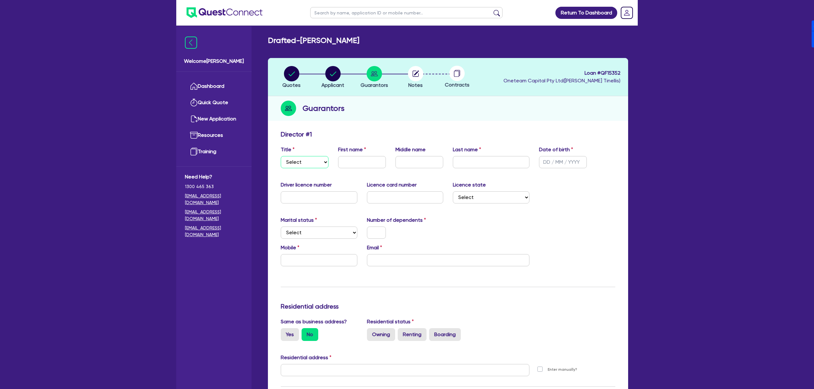
click at [301, 166] on select "Select Mr Mrs Ms Miss Dr" at bounding box center [305, 162] width 48 height 12
select select "MR"
click at [281, 156] on select "Select Mr Mrs Ms Miss Dr" at bounding box center [305, 162] width 48 height 12
click at [369, 161] on input "text" at bounding box center [362, 162] width 48 height 12
type input "Matthew"
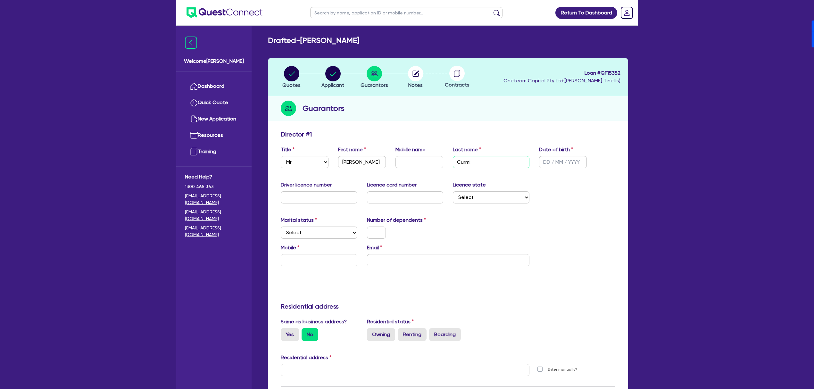
type input "Curmi"
click at [536, 166] on div "Date of birth" at bounding box center [562, 157] width 57 height 22
drag, startPoint x: 546, startPoint y: 161, endPoint x: 585, endPoint y: 152, distance: 39.0
click at [546, 161] on input "text" at bounding box center [563, 162] width 48 height 12
type input "14/04/1998"
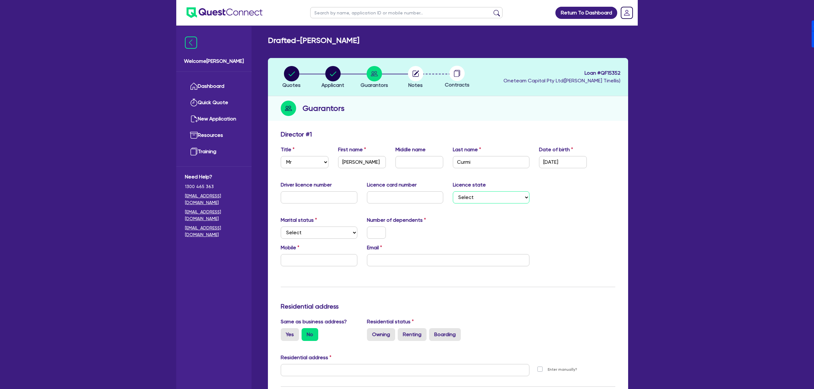
select select "NSW"
select select "SINGLE"
type input "0"
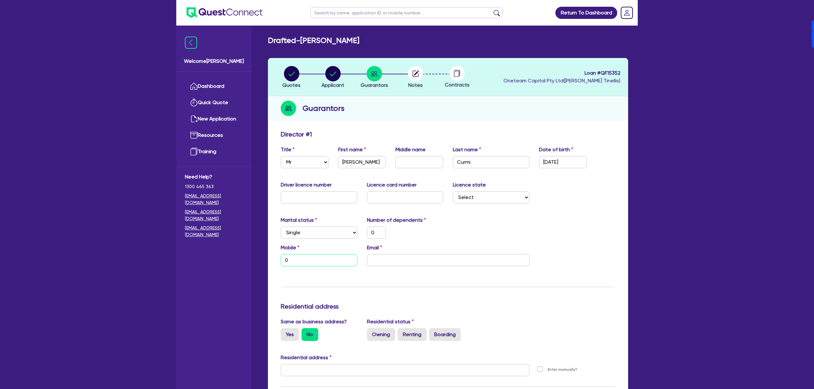
type input "04"
type input "0"
type input "043"
type input "0"
type input "0431"
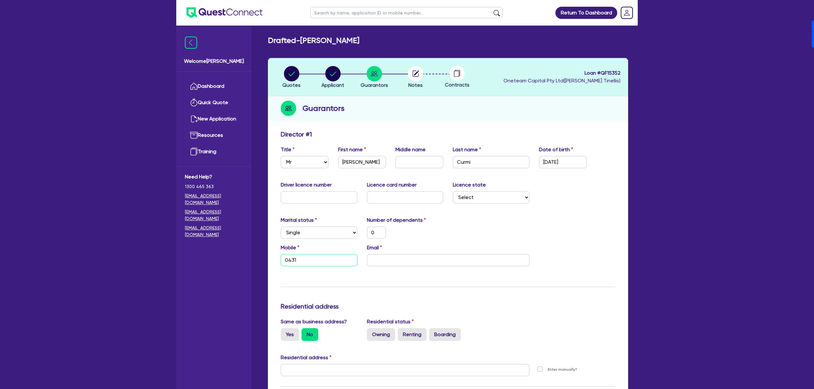
type input "0"
type input "0431 5"
type input "0"
type input "0431 59"
type input "0"
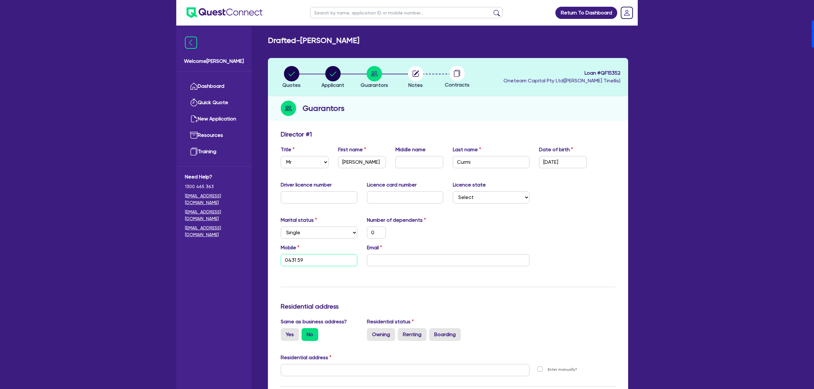
type input "0431 591"
type input "0"
type input "0431 591 0"
type input "0"
type input "0431 591 08"
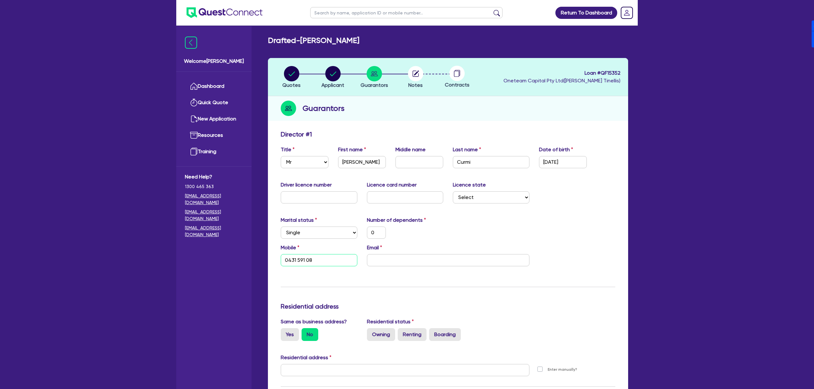
type input "0"
type input "0431 591 086"
paste input "mathew.nextgenroofing@gmail.com"
type input "0"
type input "0431 591 086"
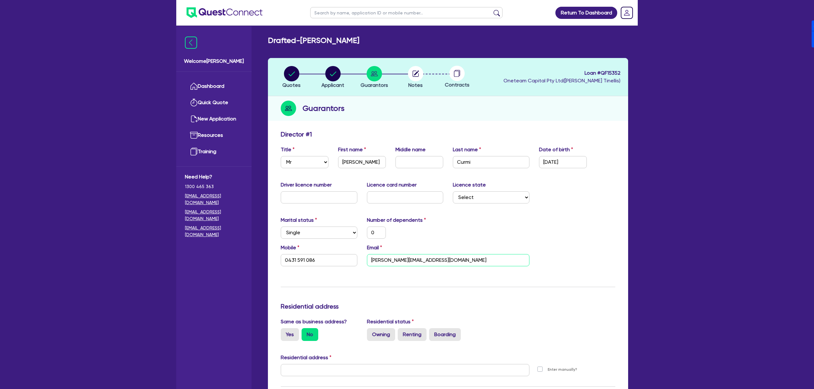
type input "mathew.nextgenroofing@gmail.com"
click at [435, 226] on div "Number of dependents 0" at bounding box center [405, 227] width 86 height 22
click at [289, 330] on label "Yes" at bounding box center [290, 334] width 18 height 13
click at [285, 330] on input "Yes" at bounding box center [283, 330] width 4 height 4
radio input "true"
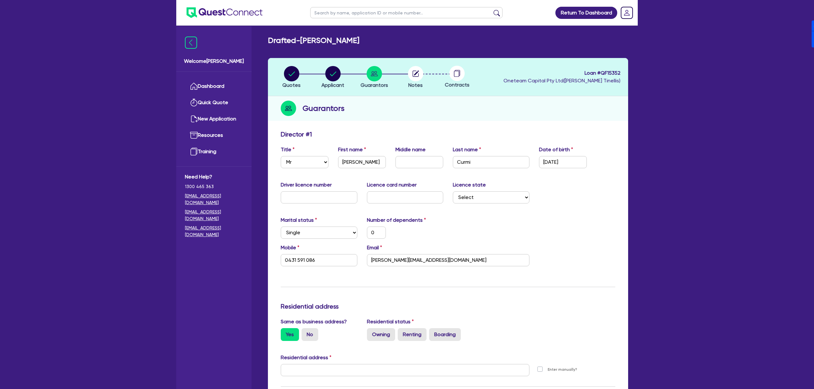
type input "0"
type input "0431 591 086"
type input "100 Barangaroo Ave Sydney NSW 2000"
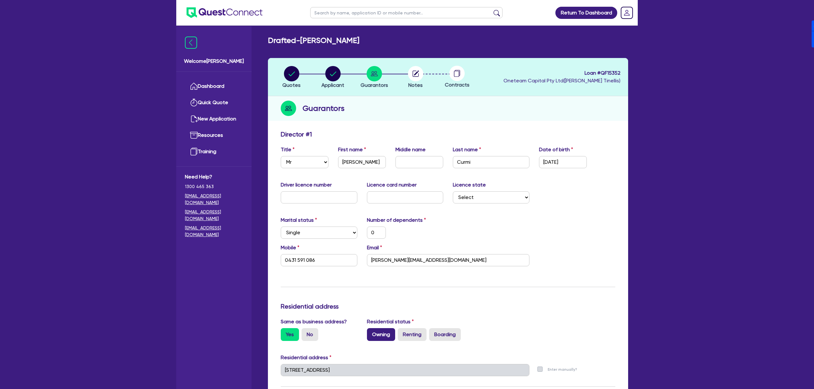
click at [386, 338] on label "Owning" at bounding box center [381, 334] width 28 height 13
click at [371, 332] on input "Owning" at bounding box center [369, 330] width 4 height 4
radio input "true"
type input "0"
type input "0431 591 086"
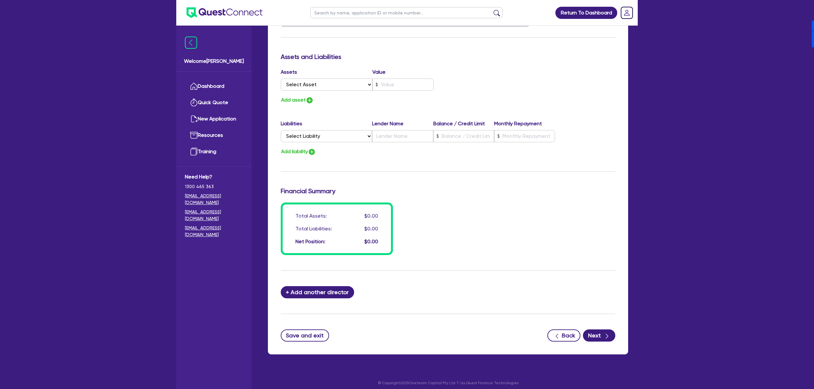
scroll to position [354, 0]
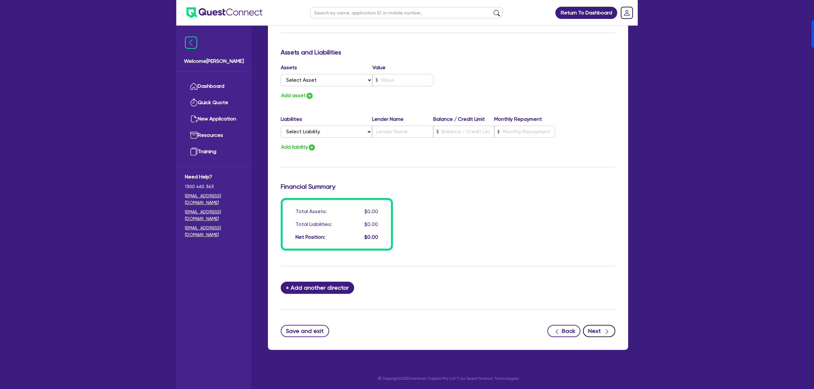
click at [601, 332] on button "Next" at bounding box center [599, 331] width 32 height 12
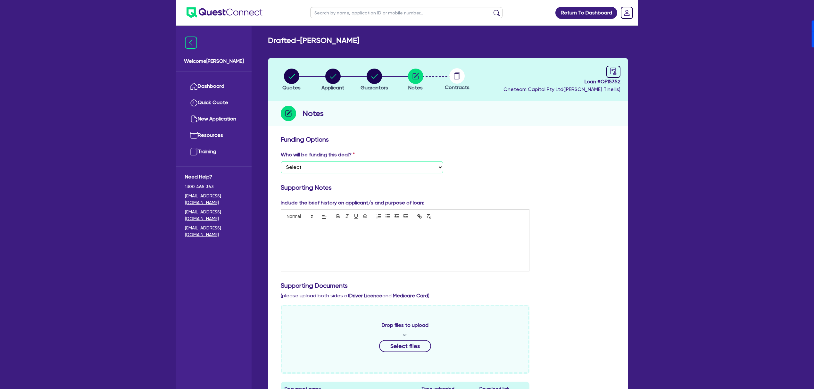
click at [374, 166] on select "Select I want Quest to fund 100% I will fund 100% I will co-fund with Quest Oth…" at bounding box center [362, 167] width 162 height 12
select select "Quest Finance - Own Book"
click at [281, 161] on select "Select I want Quest to fund 100% I will fund 100% I will co-fund with Quest Oth…" at bounding box center [362, 167] width 162 height 12
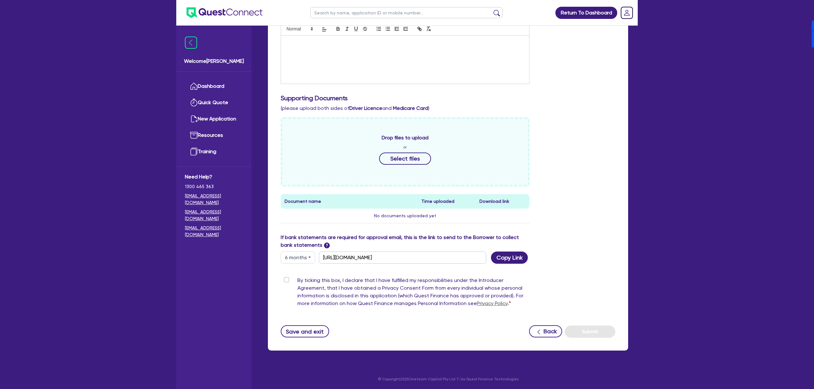
scroll to position [188, 0]
click at [297, 277] on label "By ticking this box, I declare that I have fulfilled my responsibilities under …" at bounding box center [413, 292] width 232 height 33
click at [286, 277] on input "By ticking this box, I declare that I have fulfilled my responsibilities under …" at bounding box center [283, 279] width 5 height 6
checkbox input "true"
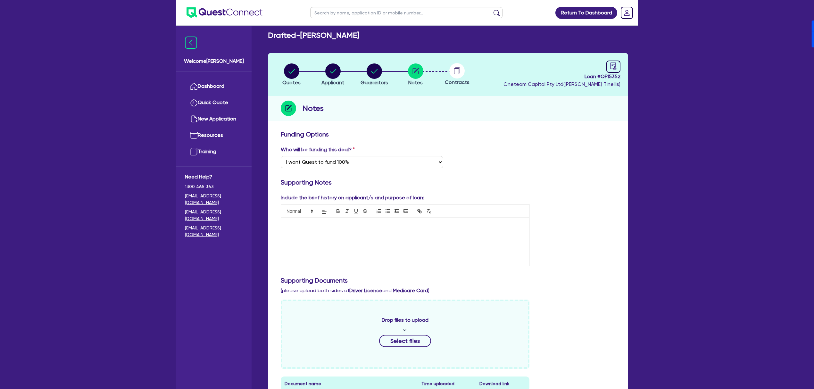
scroll to position [0, 0]
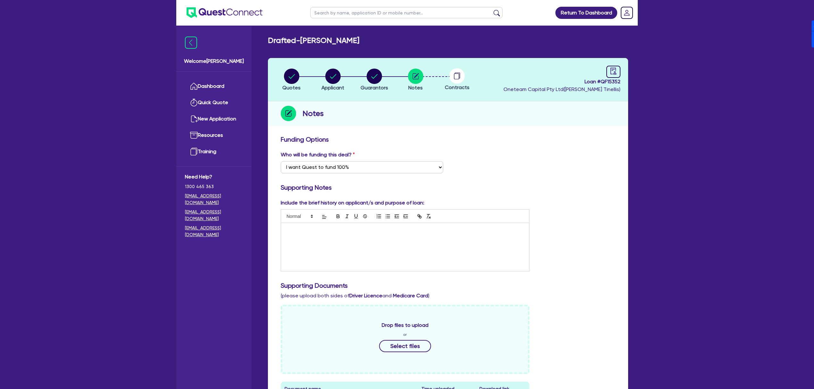
click at [610, 85] on div "Loan # QF15352 Oneteam Capital Pty Ltd ( Dean Tinellis )" at bounding box center [561, 80] width 117 height 28
click at [611, 81] on span "Loan # QF15352" at bounding box center [561, 82] width 117 height 8
copy span "QF15352"
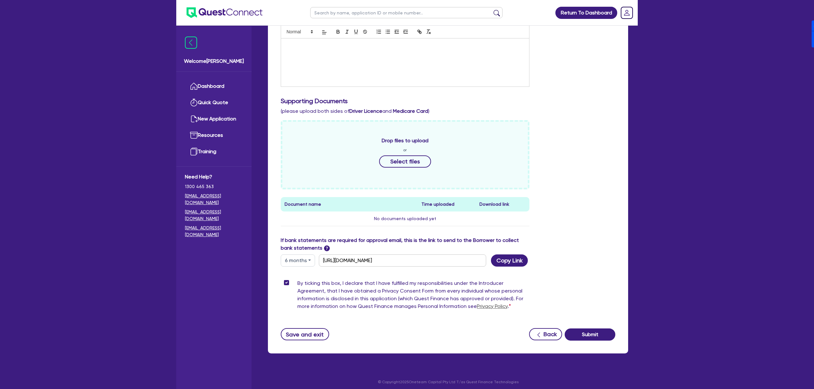
scroll to position [188, 0]
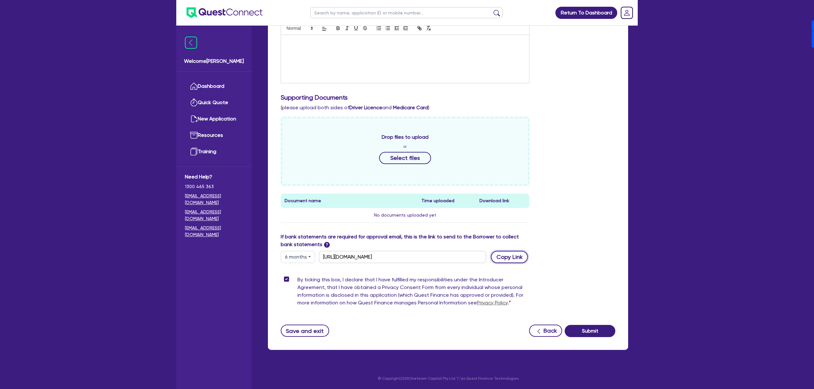
click at [504, 255] on button "Copy Link" at bounding box center [509, 257] width 37 height 12
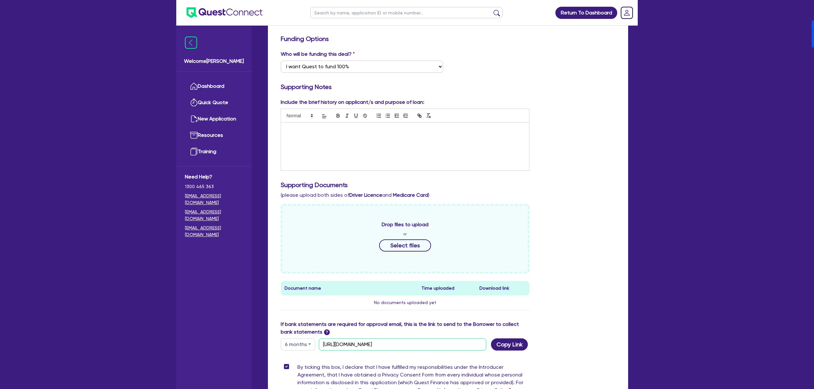
scroll to position [0, 0]
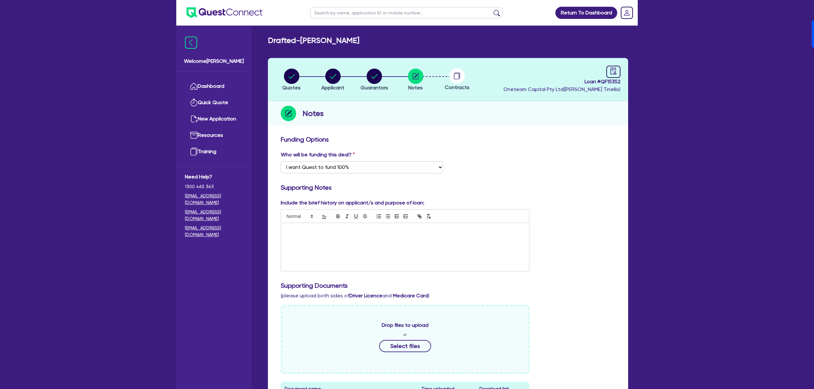
click at [609, 81] on span "Loan # QF15352" at bounding box center [561, 82] width 117 height 8
click at [610, 72] on icon "audit" at bounding box center [613, 71] width 6 height 7
select select "DRAFTED_NEW"
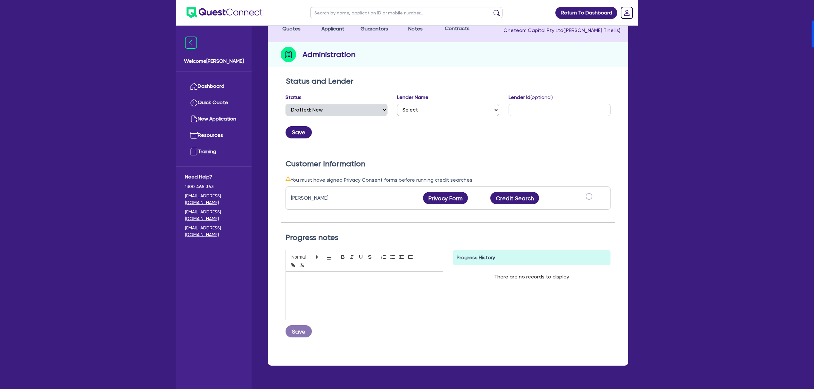
scroll to position [75, 0]
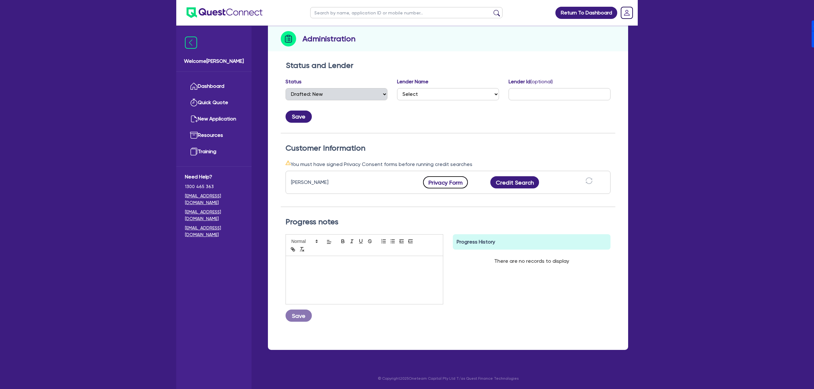
click at [455, 178] on button "Privacy Form" at bounding box center [445, 182] width 45 height 12
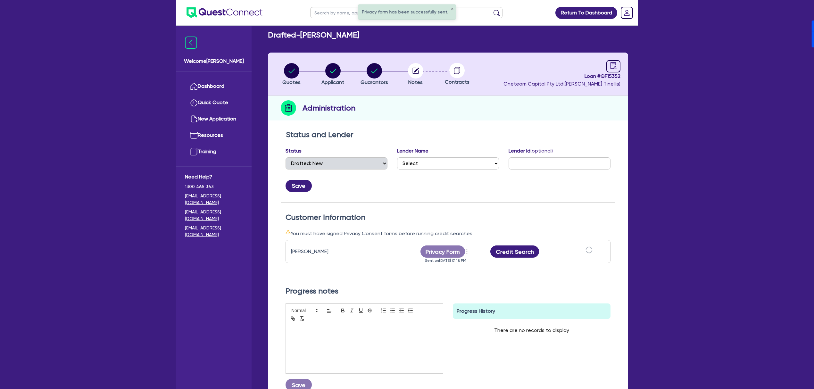
scroll to position [0, 0]
